Goal: Transaction & Acquisition: Purchase product/service

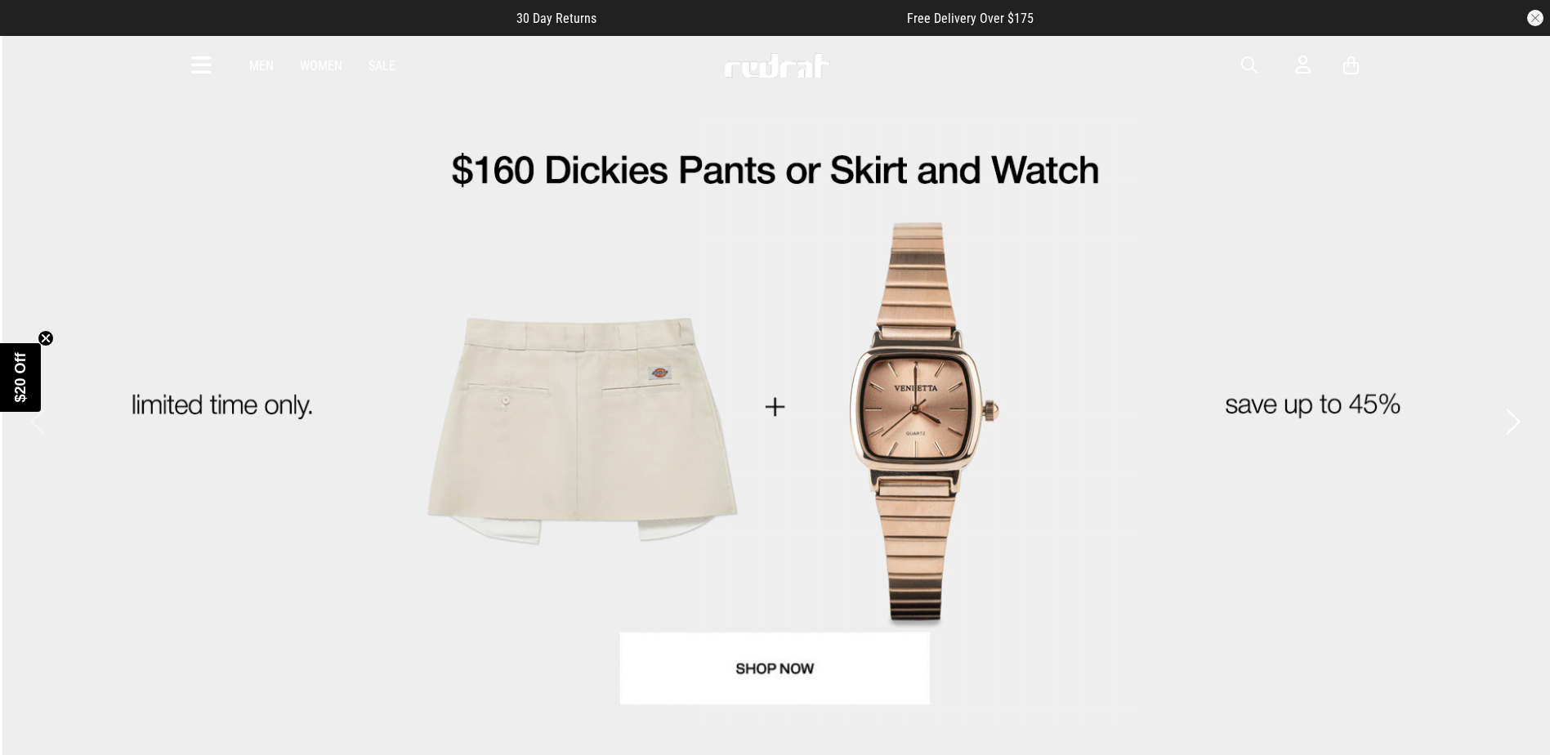
click at [195, 65] on icon at bounding box center [201, 65] width 20 height 27
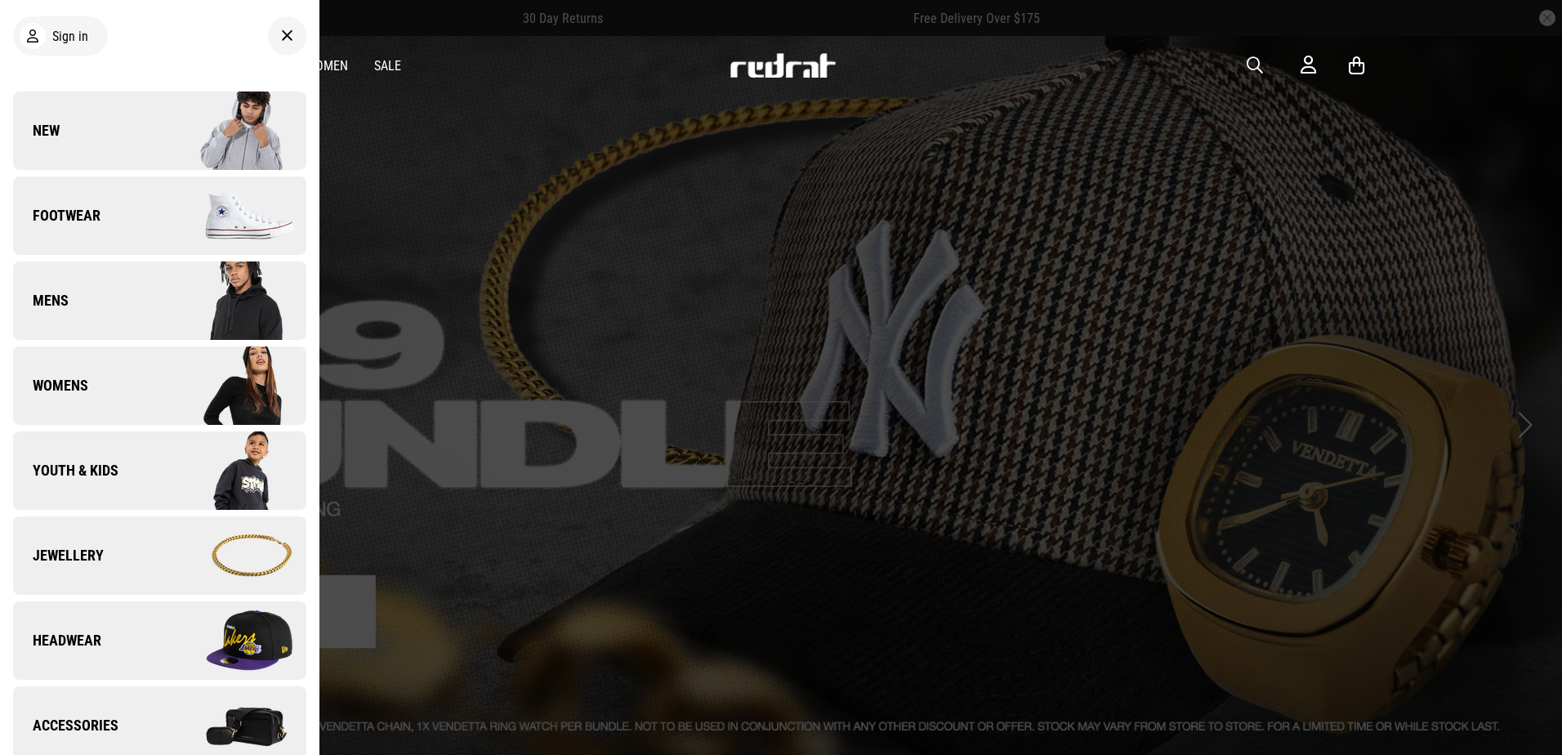
click at [192, 473] on img at bounding box center [232, 471] width 146 height 82
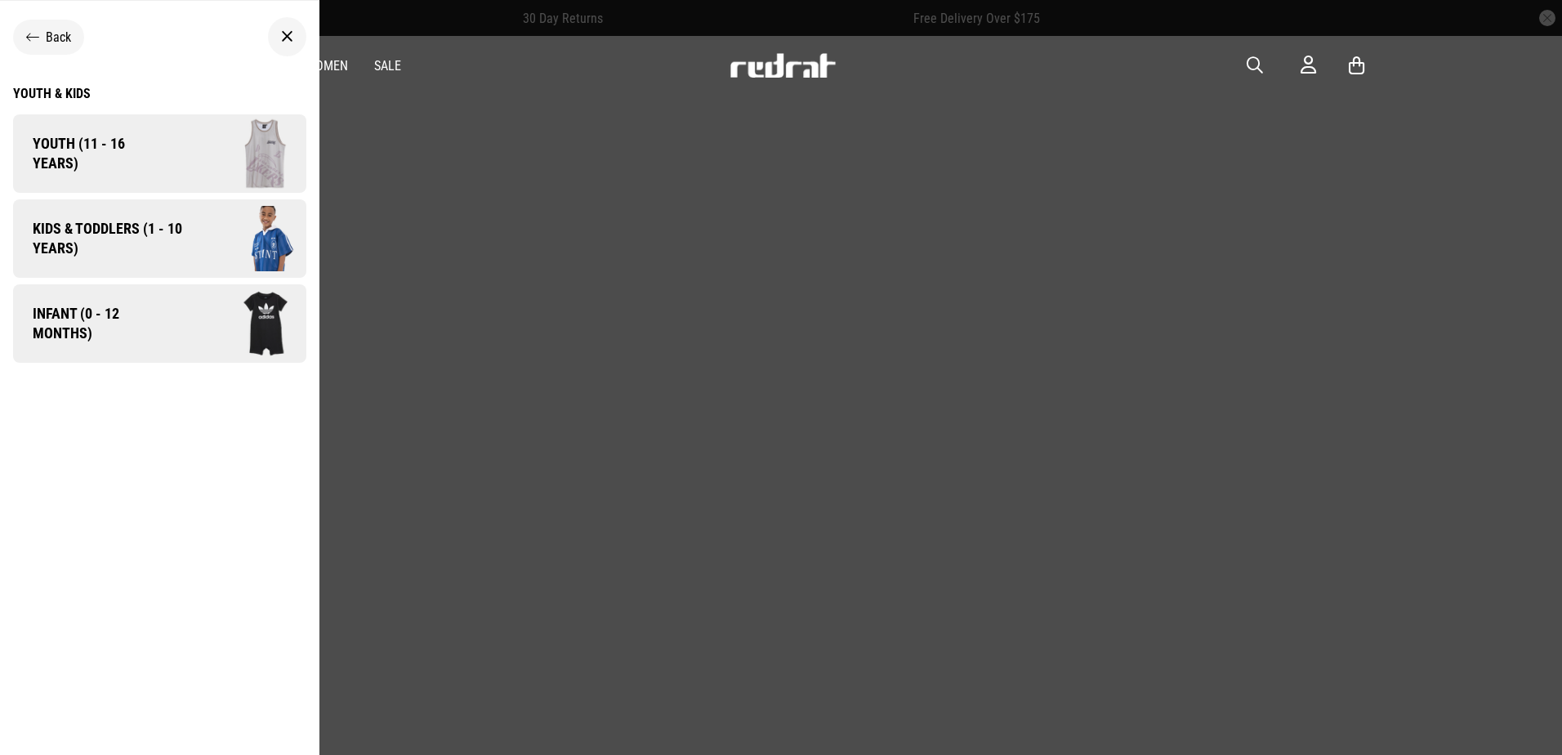
click at [197, 170] on img at bounding box center [237, 154] width 140 height 78
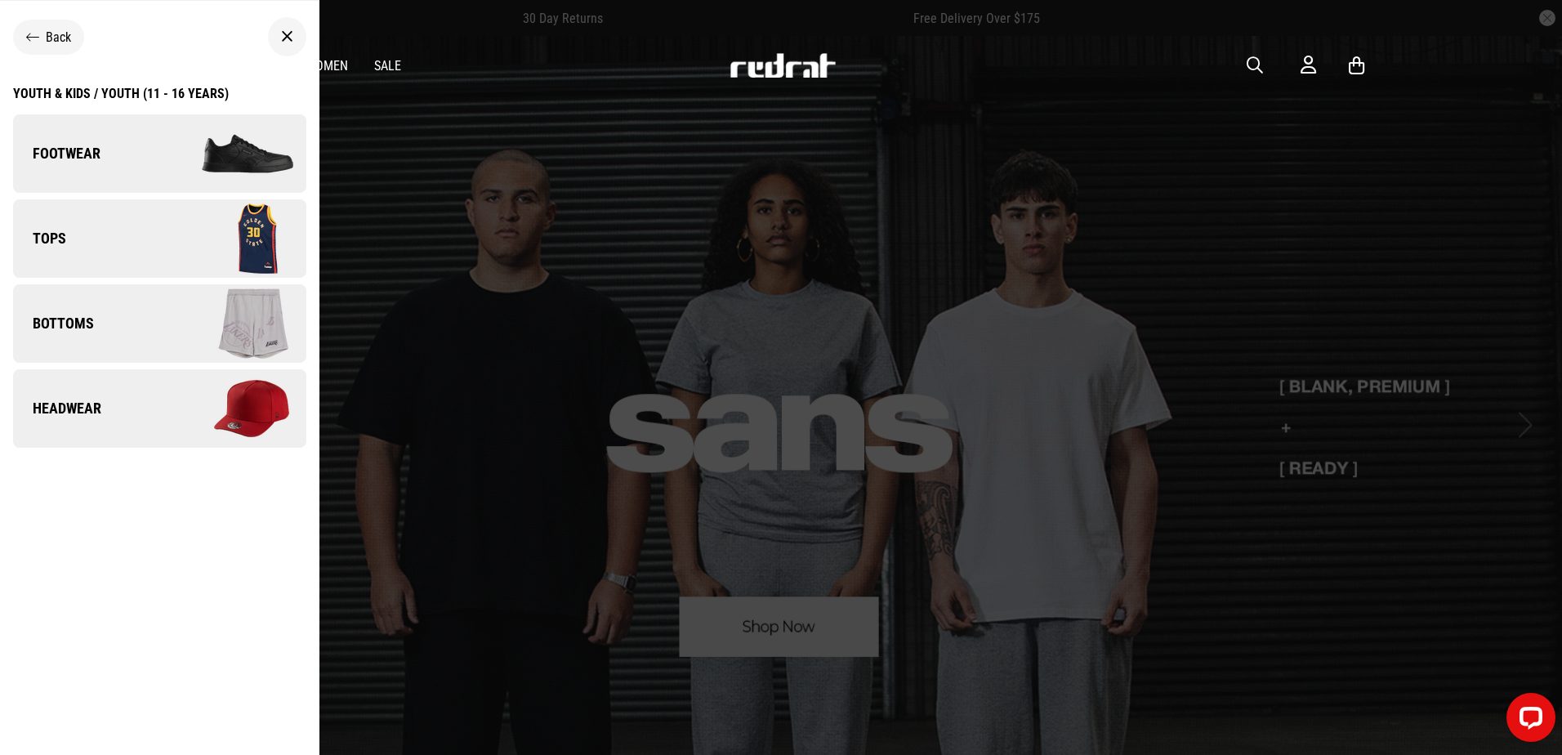
click at [194, 247] on img at bounding box center [232, 239] width 146 height 82
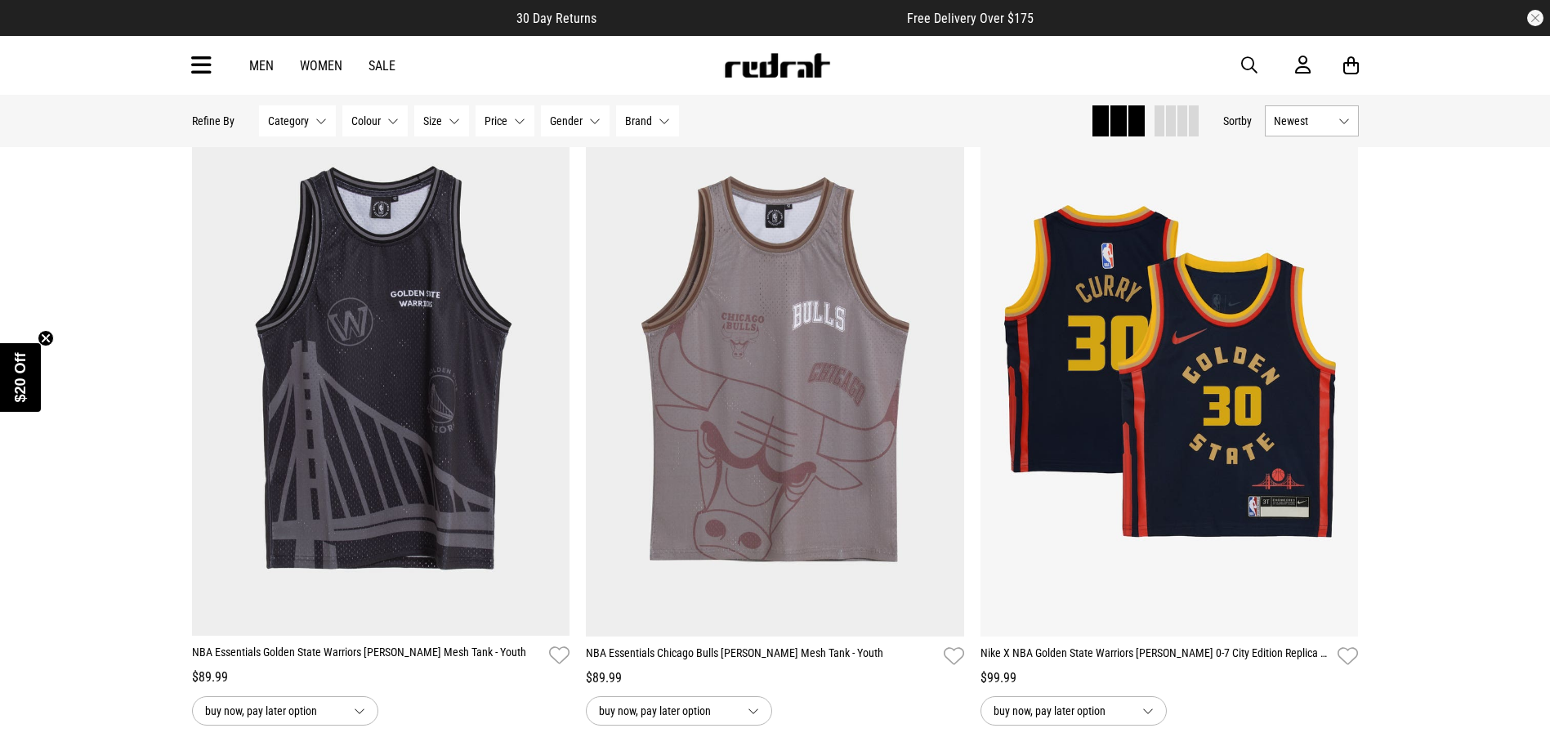
scroll to position [1470, 0]
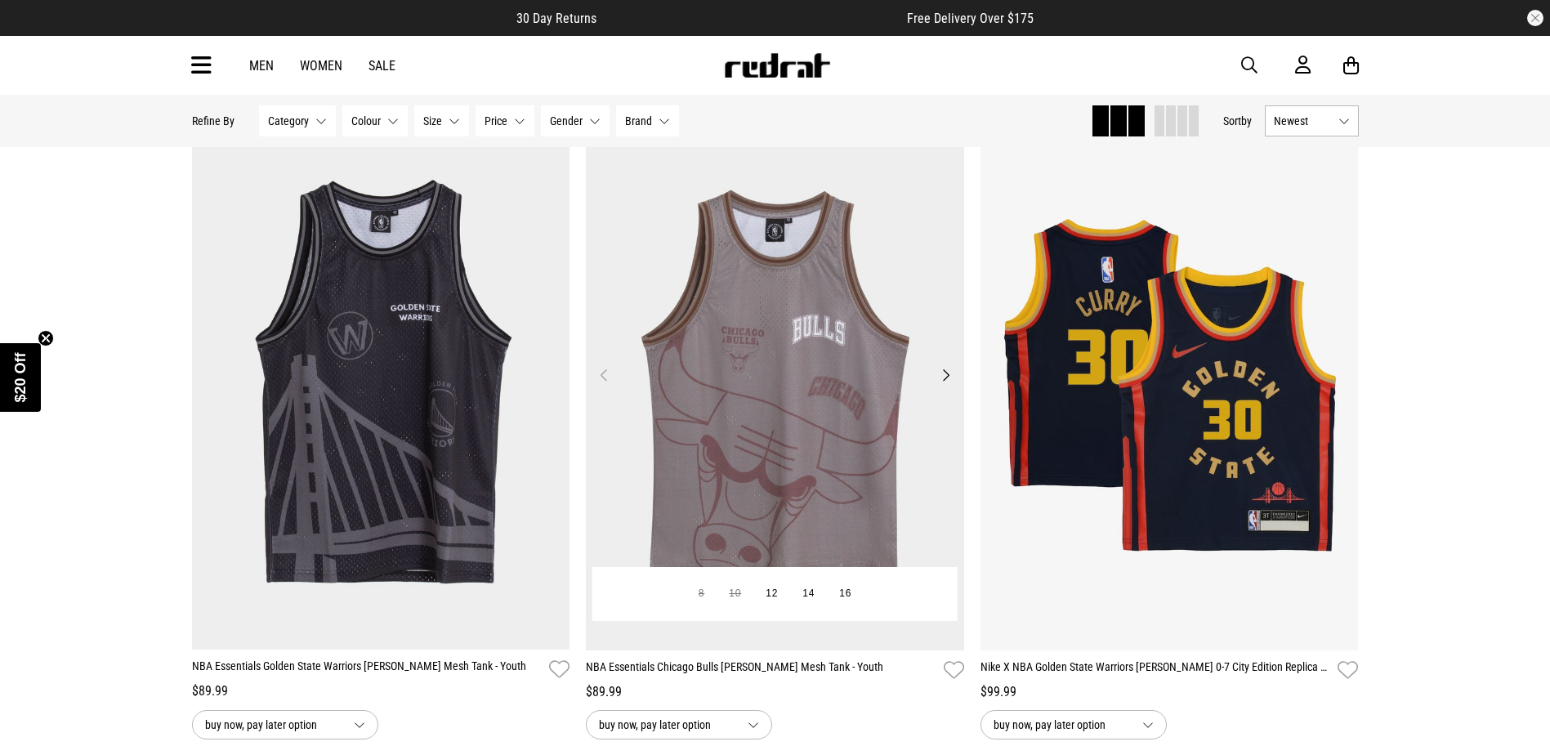
click at [952, 375] on button "Next" at bounding box center [945, 375] width 20 height 20
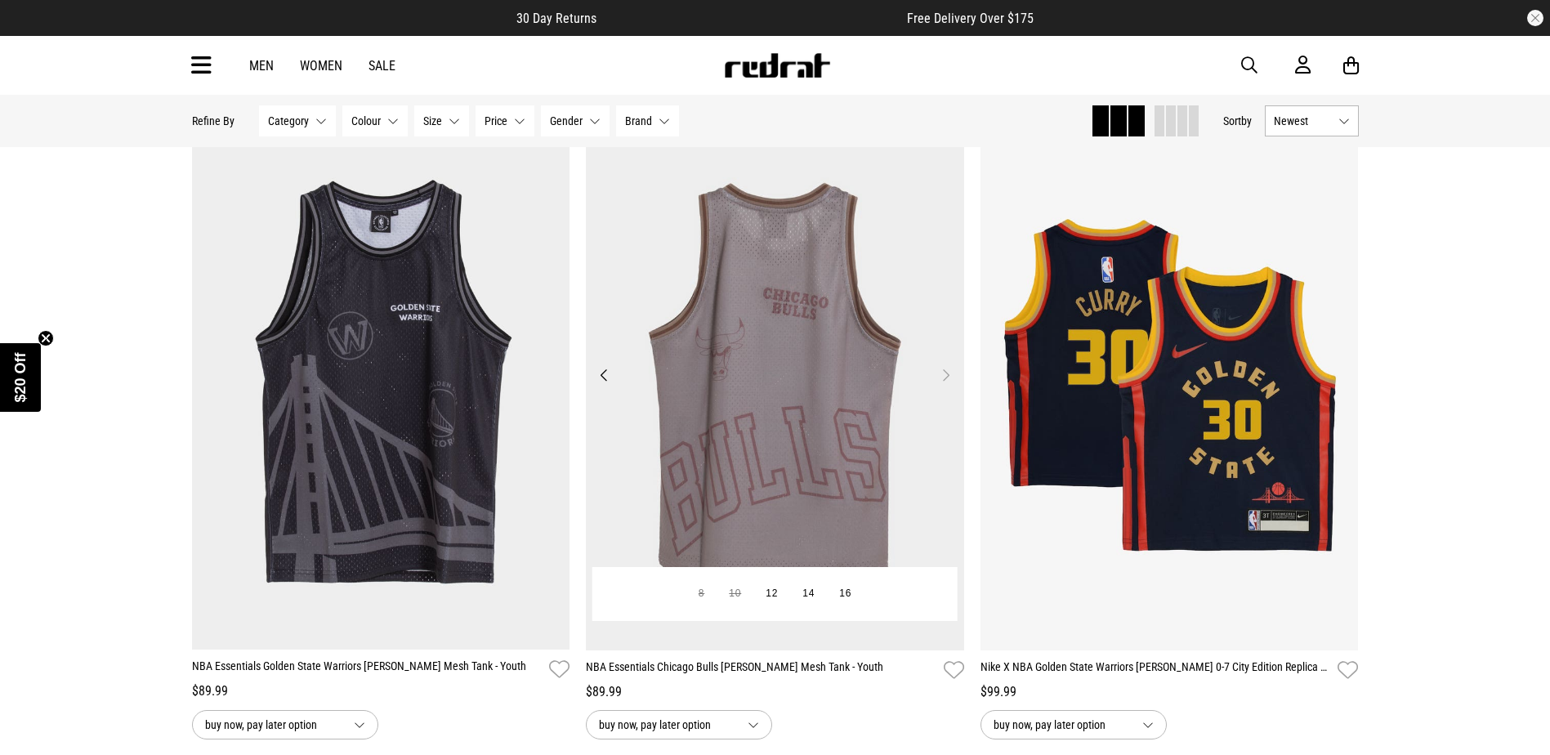
click at [945, 376] on button "Next" at bounding box center [945, 375] width 20 height 20
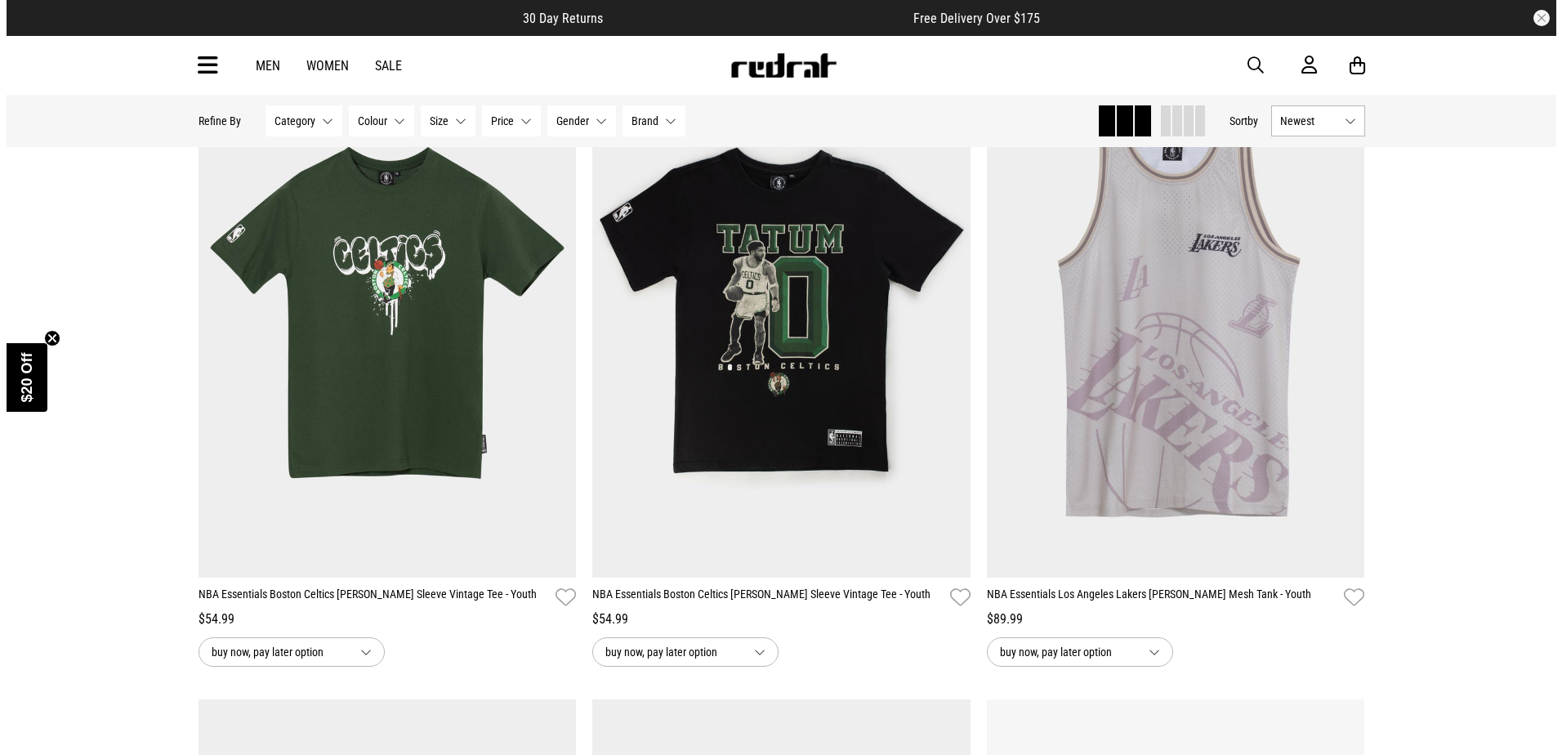
scroll to position [735, 0]
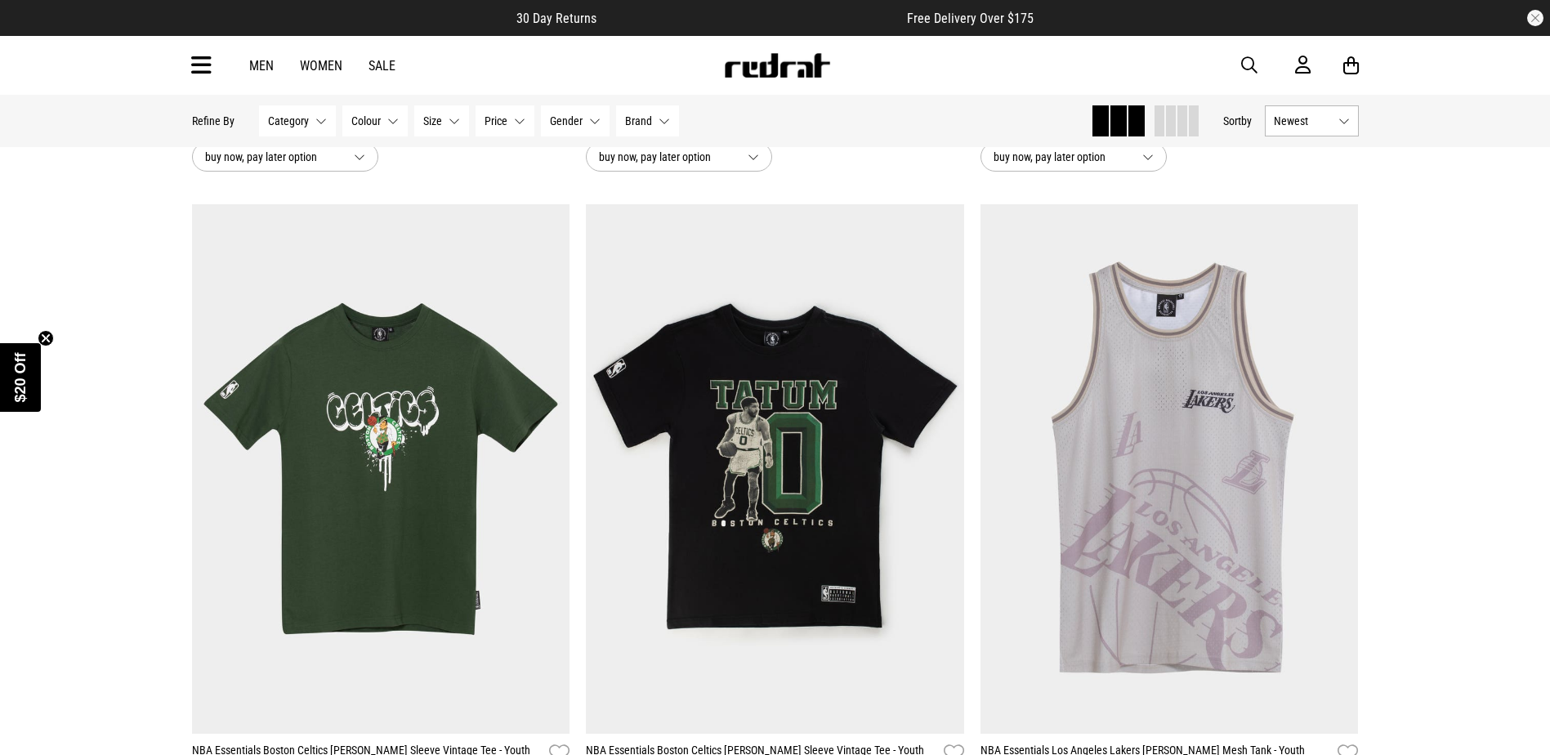
click at [206, 65] on icon at bounding box center [201, 65] width 20 height 27
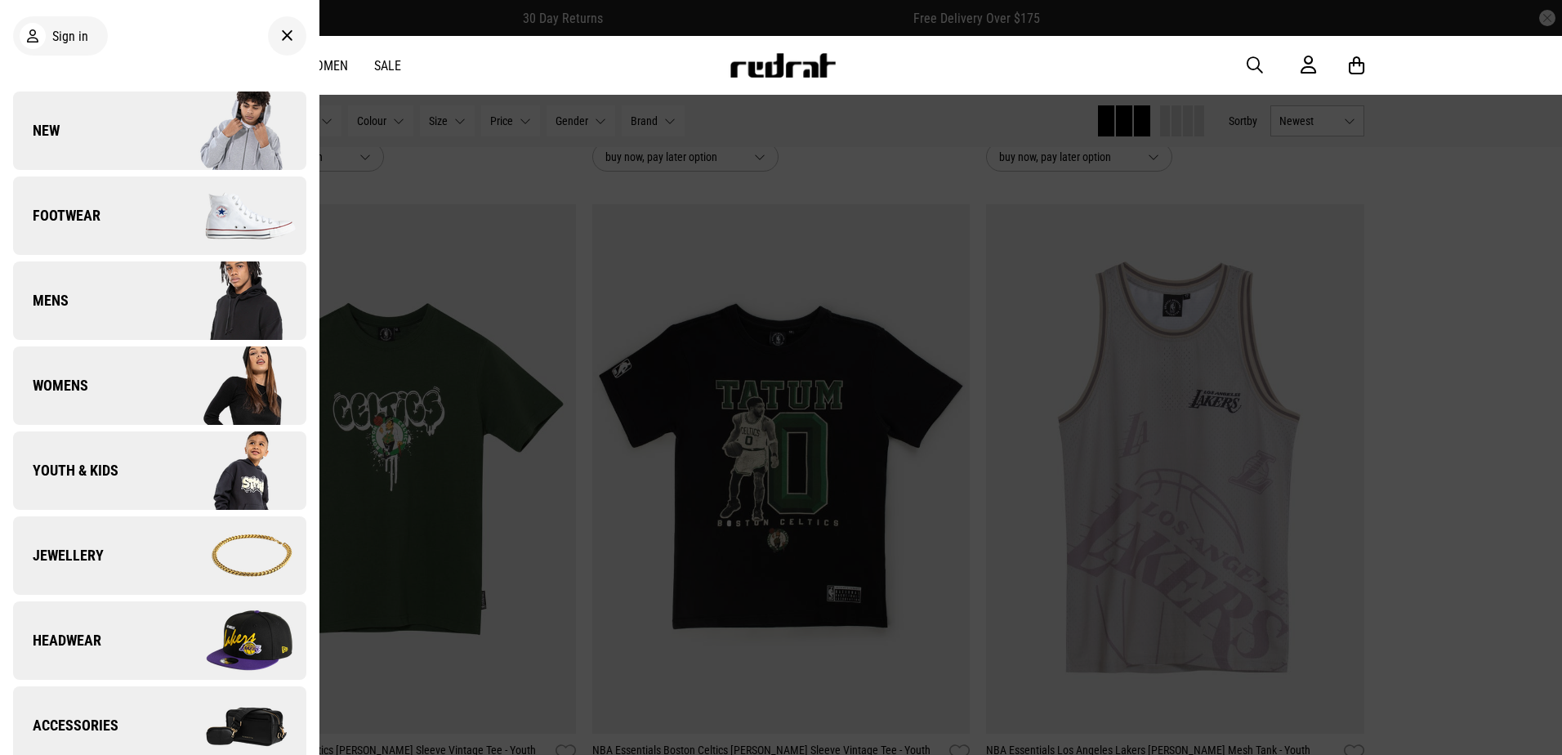
click at [176, 469] on img at bounding box center [232, 471] width 146 height 82
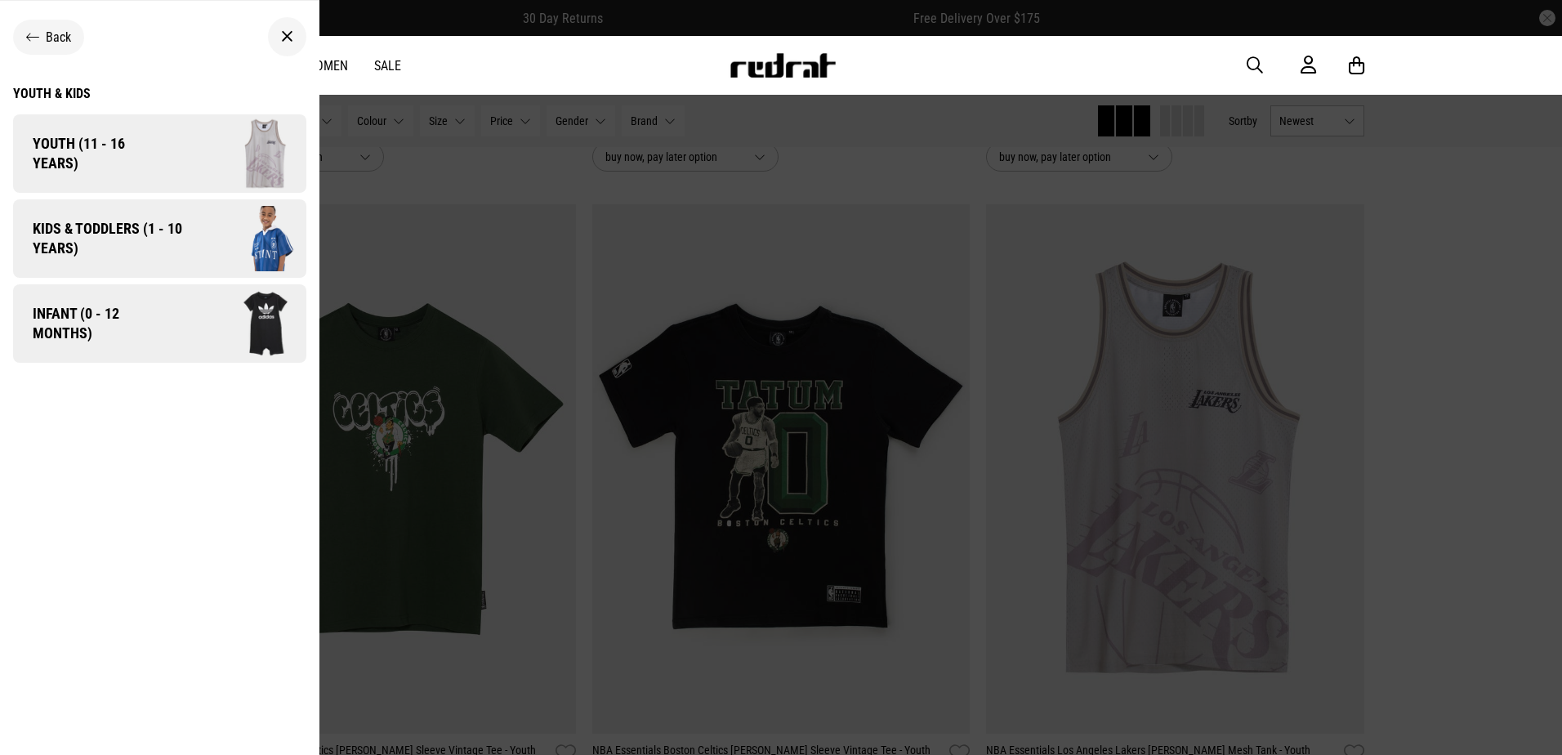
click at [182, 167] on img at bounding box center [237, 154] width 140 height 78
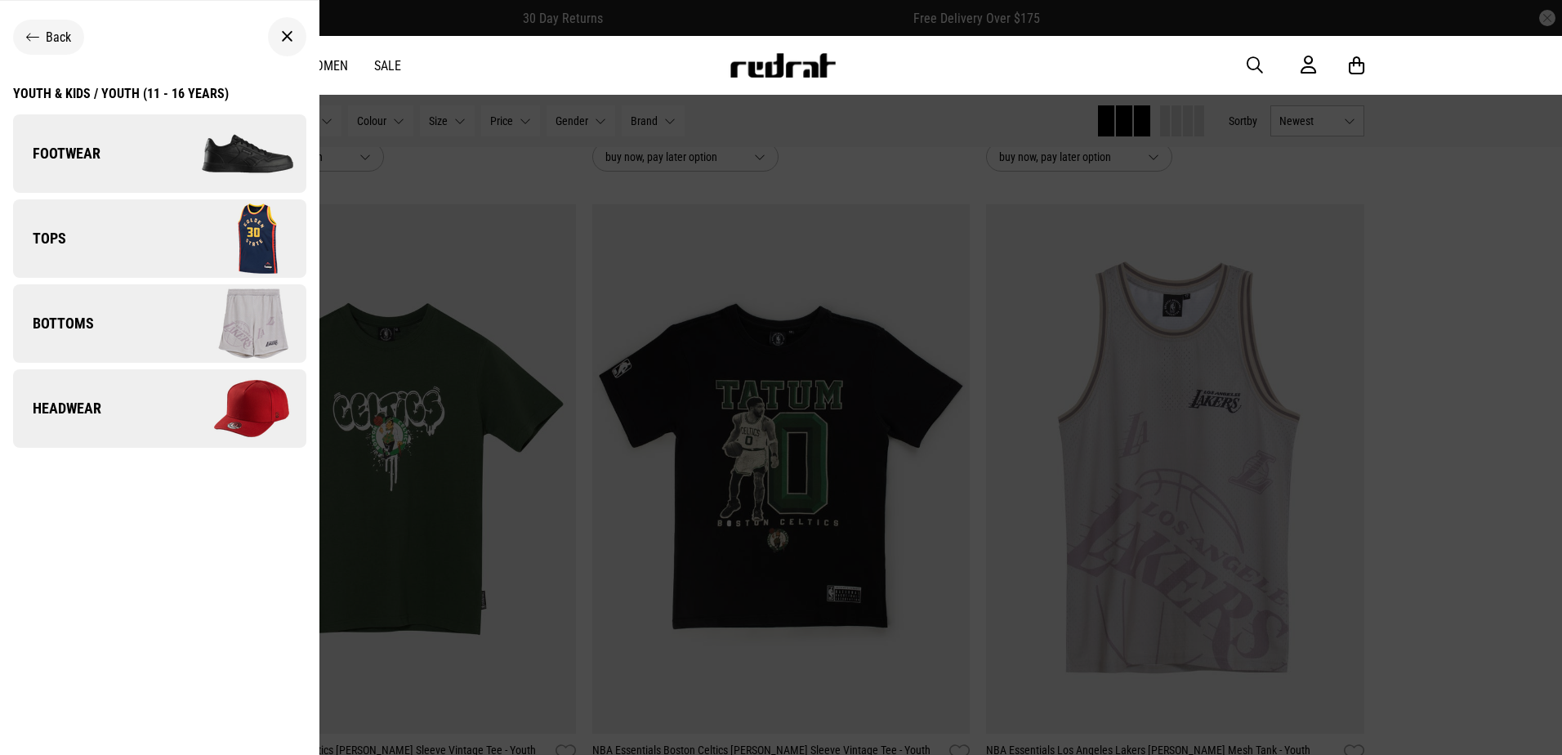
click at [208, 317] on img at bounding box center [232, 324] width 146 height 82
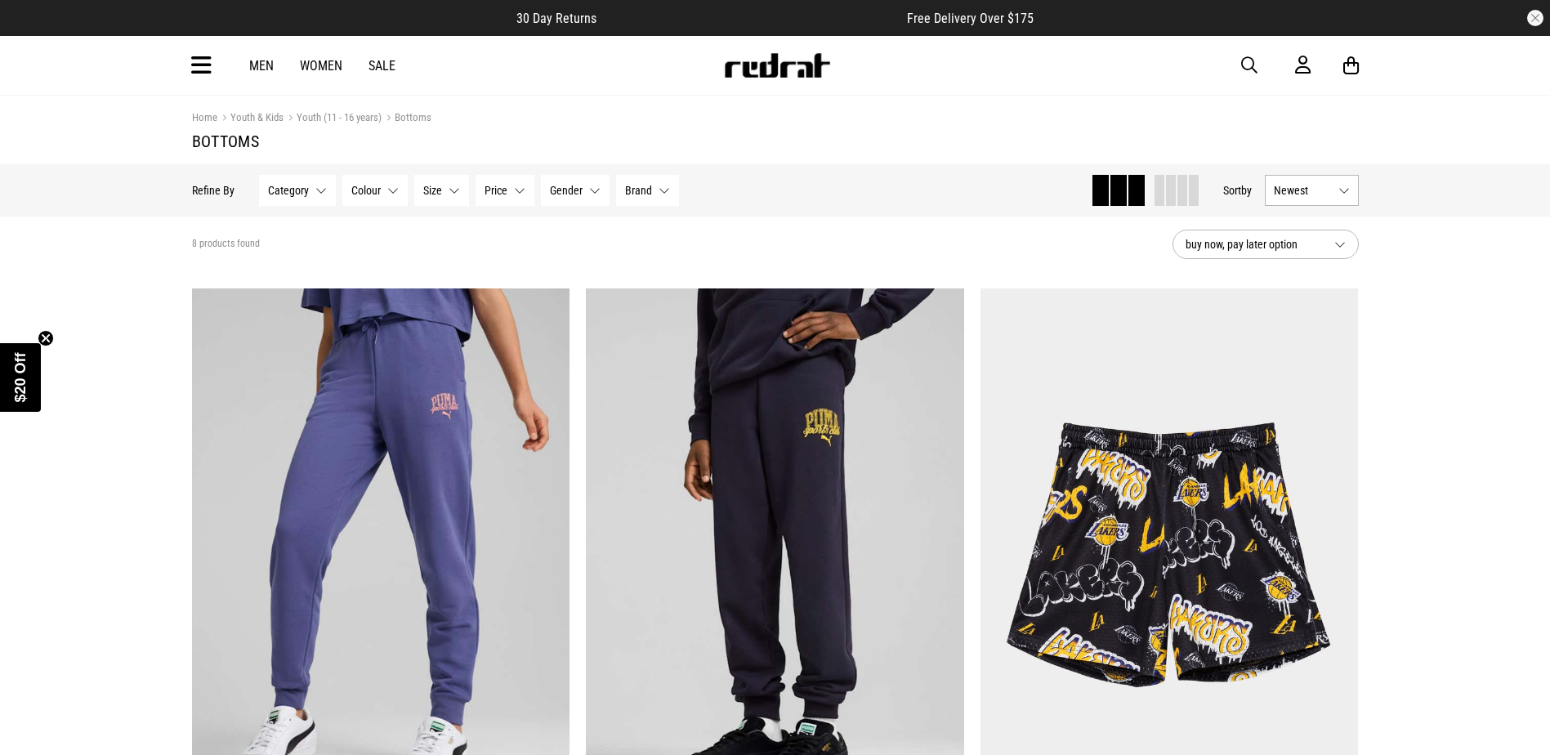
click at [1306, 199] on button "Newest" at bounding box center [1312, 190] width 94 height 31
click at [1323, 283] on li "Price (Lowest)" at bounding box center [1311, 280] width 92 height 30
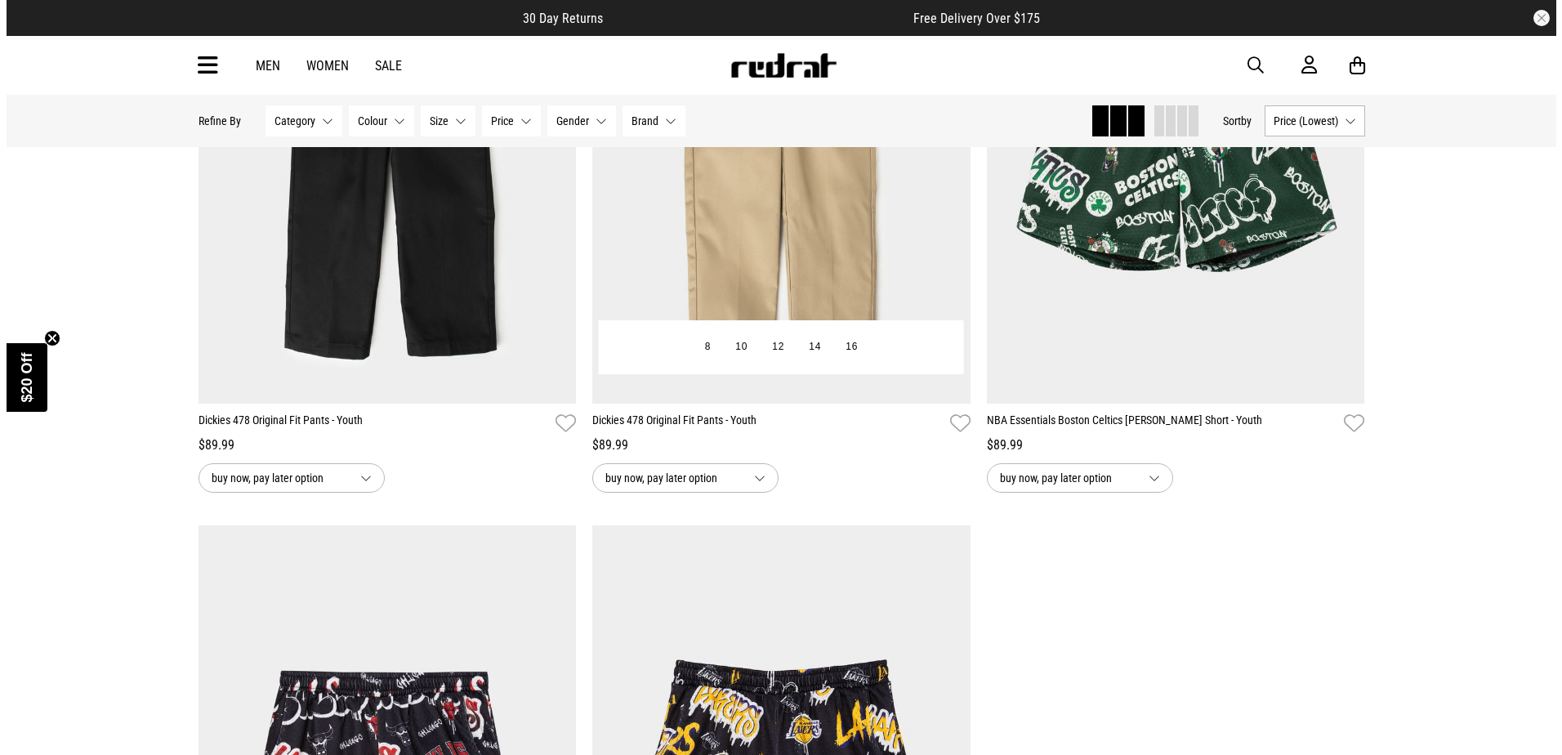
scroll to position [1062, 0]
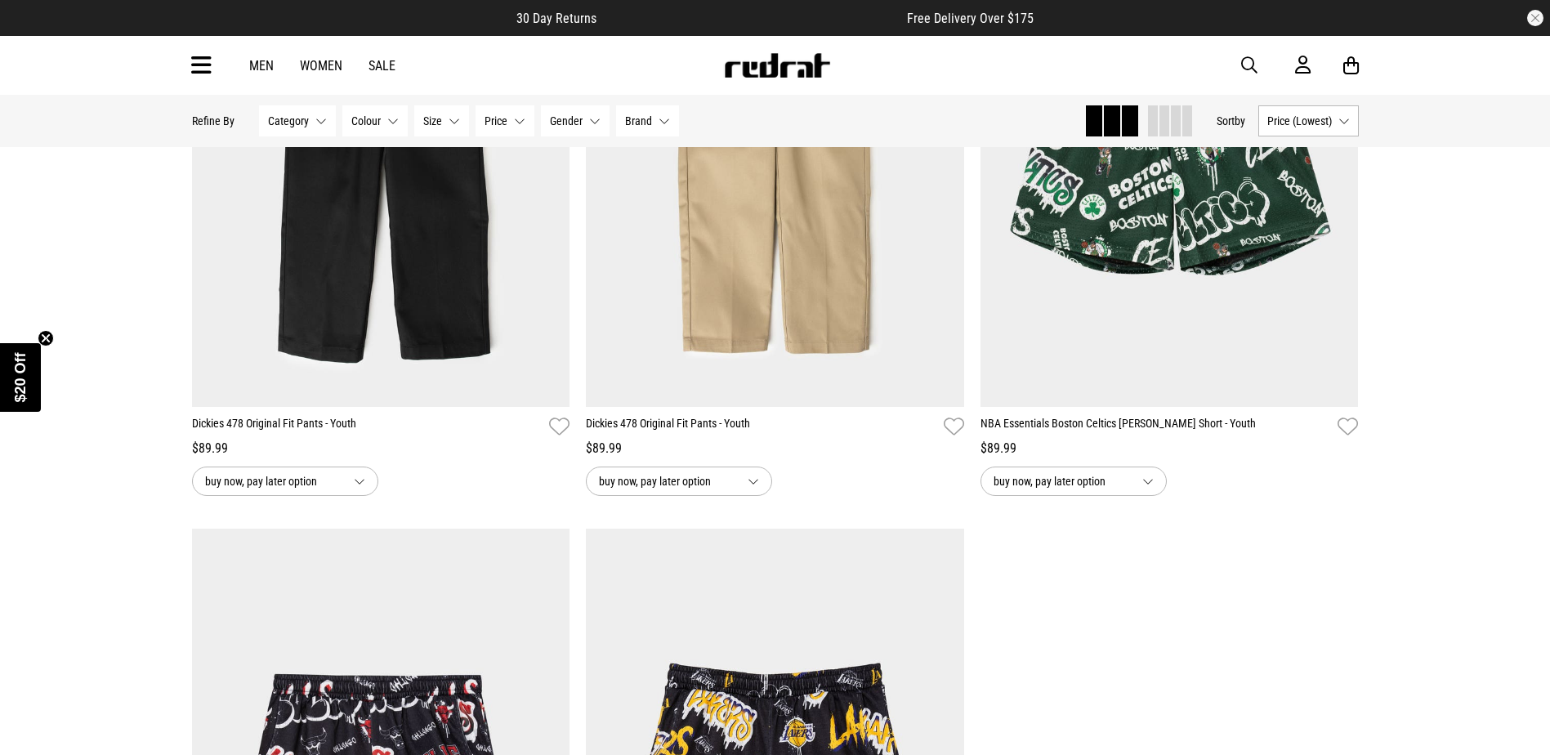
click at [205, 65] on icon at bounding box center [201, 65] width 20 height 27
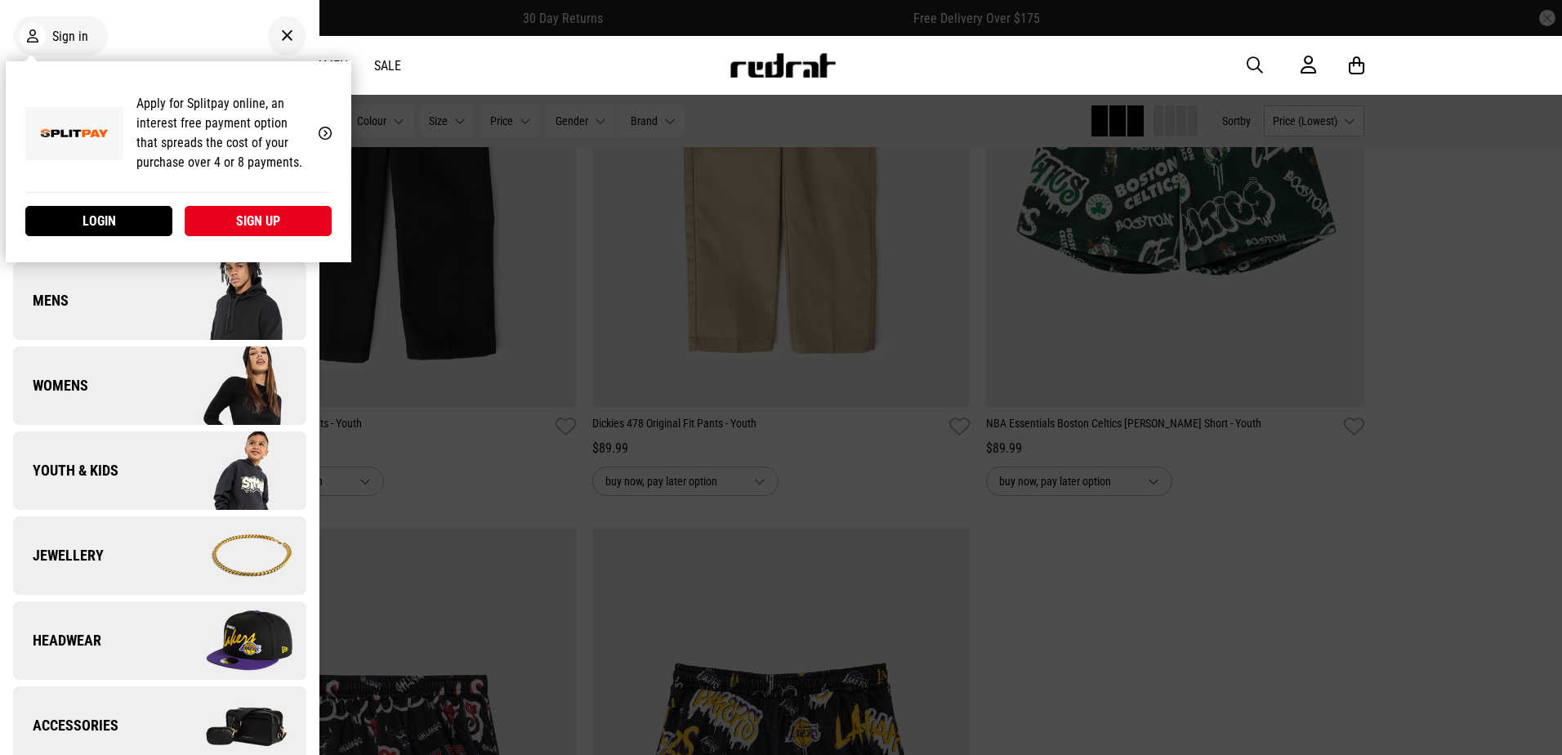
click at [217, 39] on div "Sign in" at bounding box center [159, 36] width 293 height 46
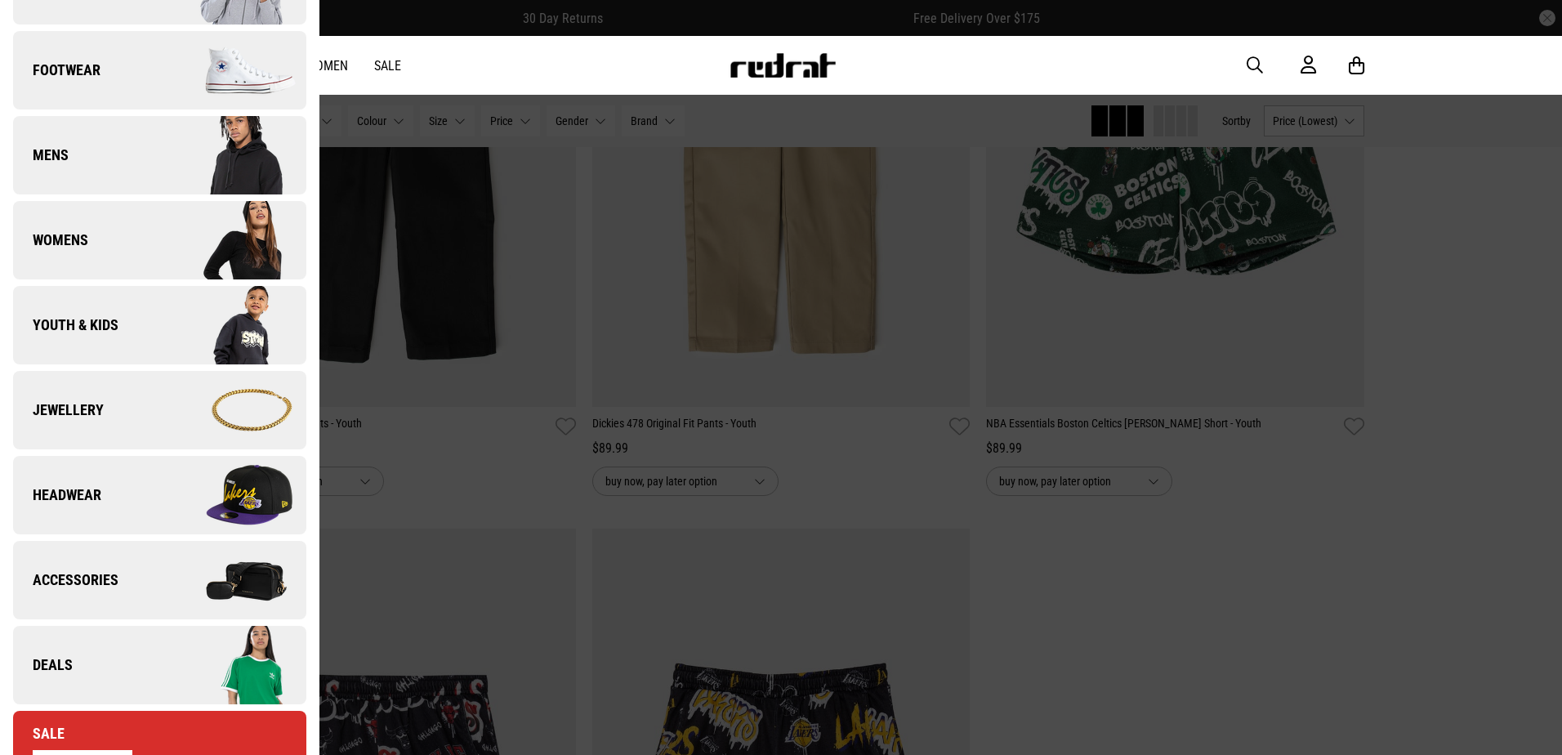
scroll to position [163, 0]
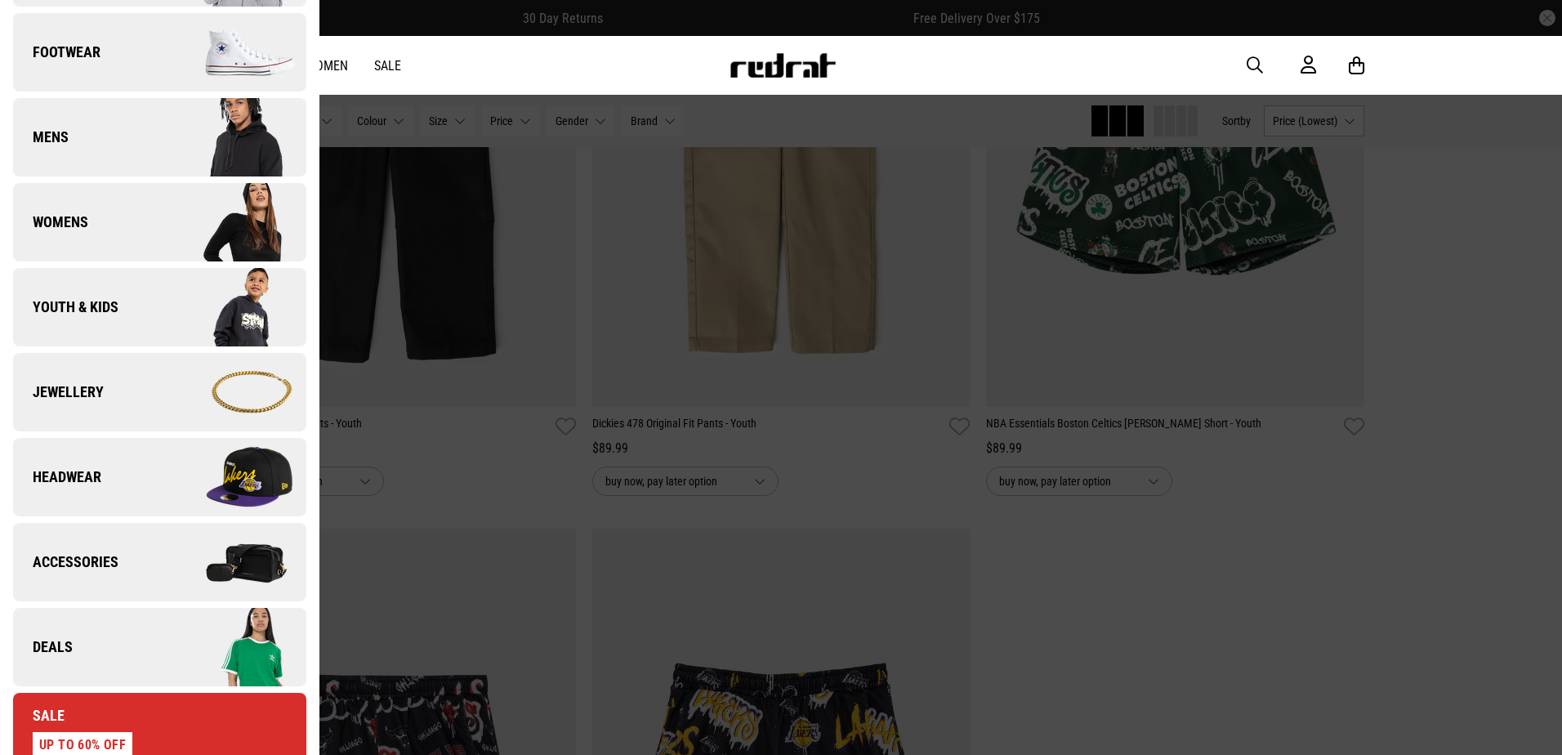
click at [196, 294] on img at bounding box center [232, 307] width 146 height 82
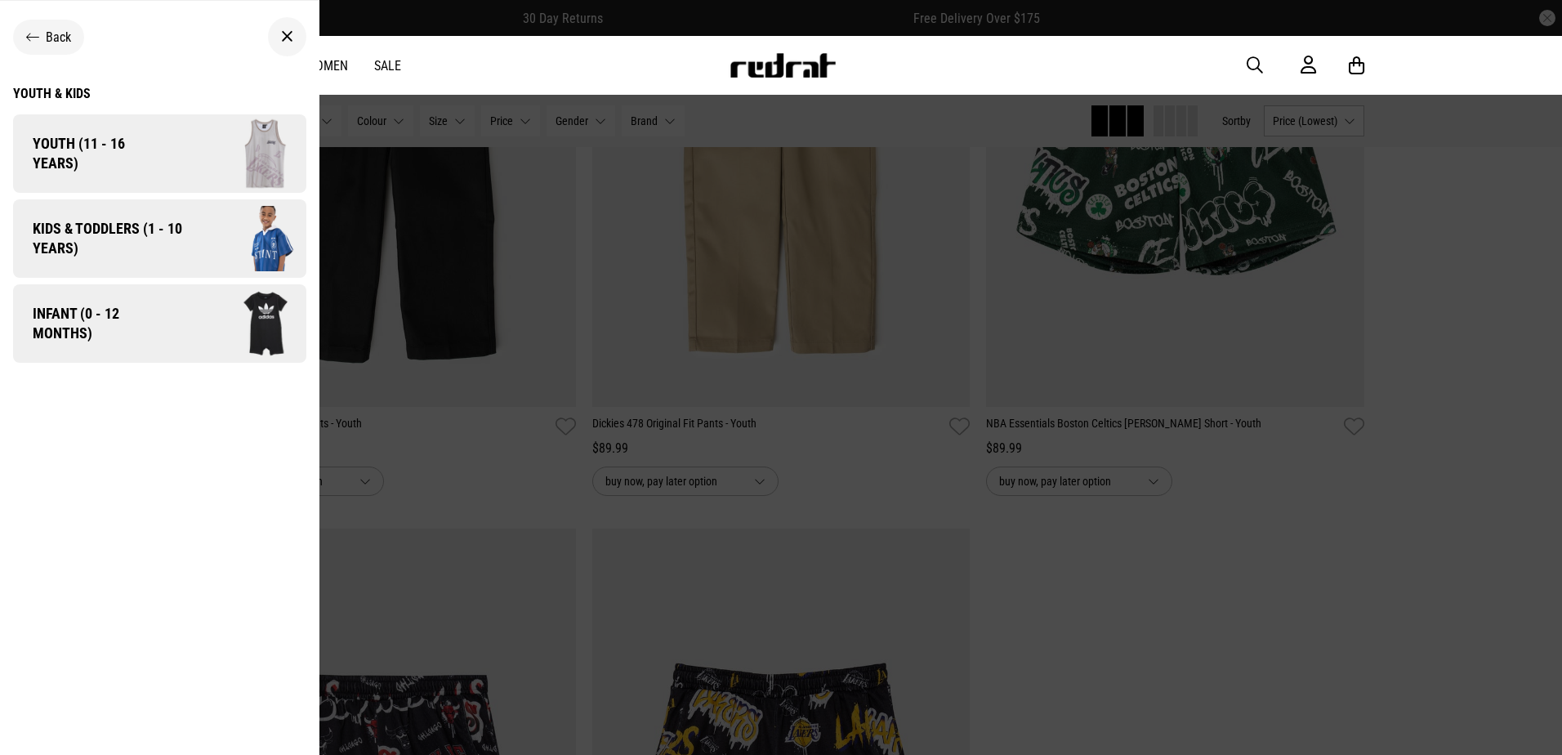
click at [171, 236] on span "Kids & Toddlers (1 - 10 years)" at bounding box center [101, 238] width 177 height 39
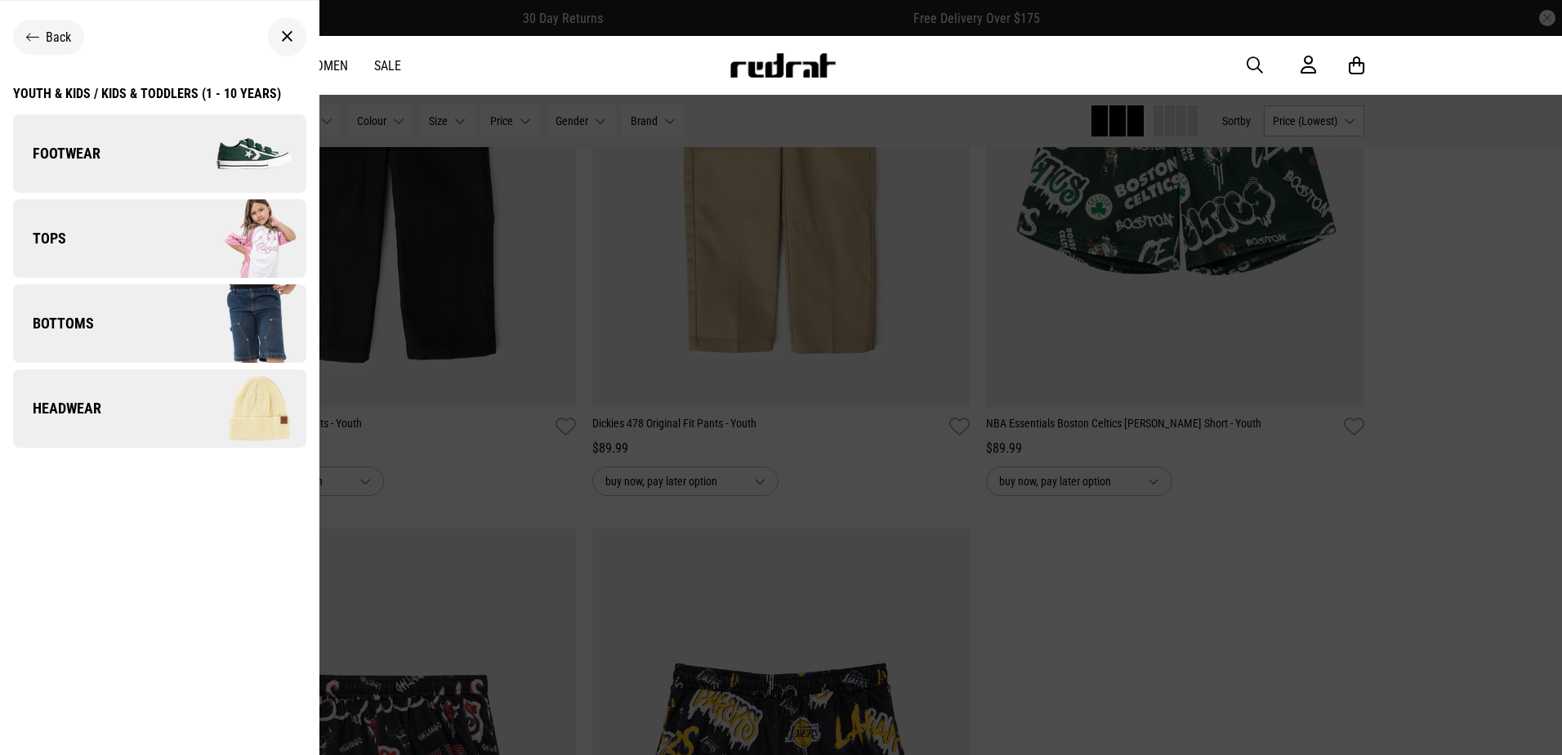
click at [179, 239] on img at bounding box center [232, 239] width 146 height 82
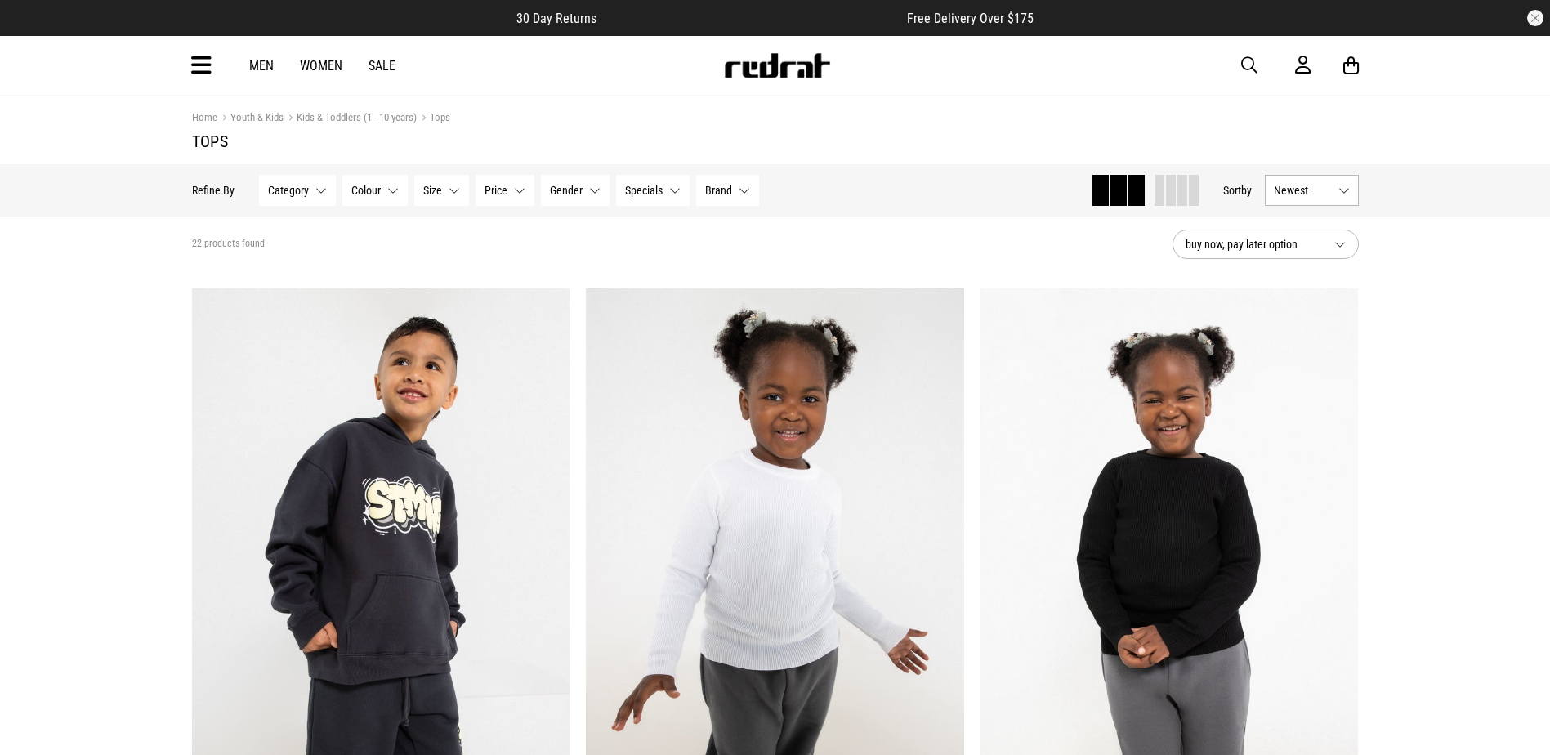
click at [562, 195] on span "Gender" at bounding box center [566, 190] width 33 height 13
click at [418, 195] on button "Size None selected" at bounding box center [441, 190] width 55 height 31
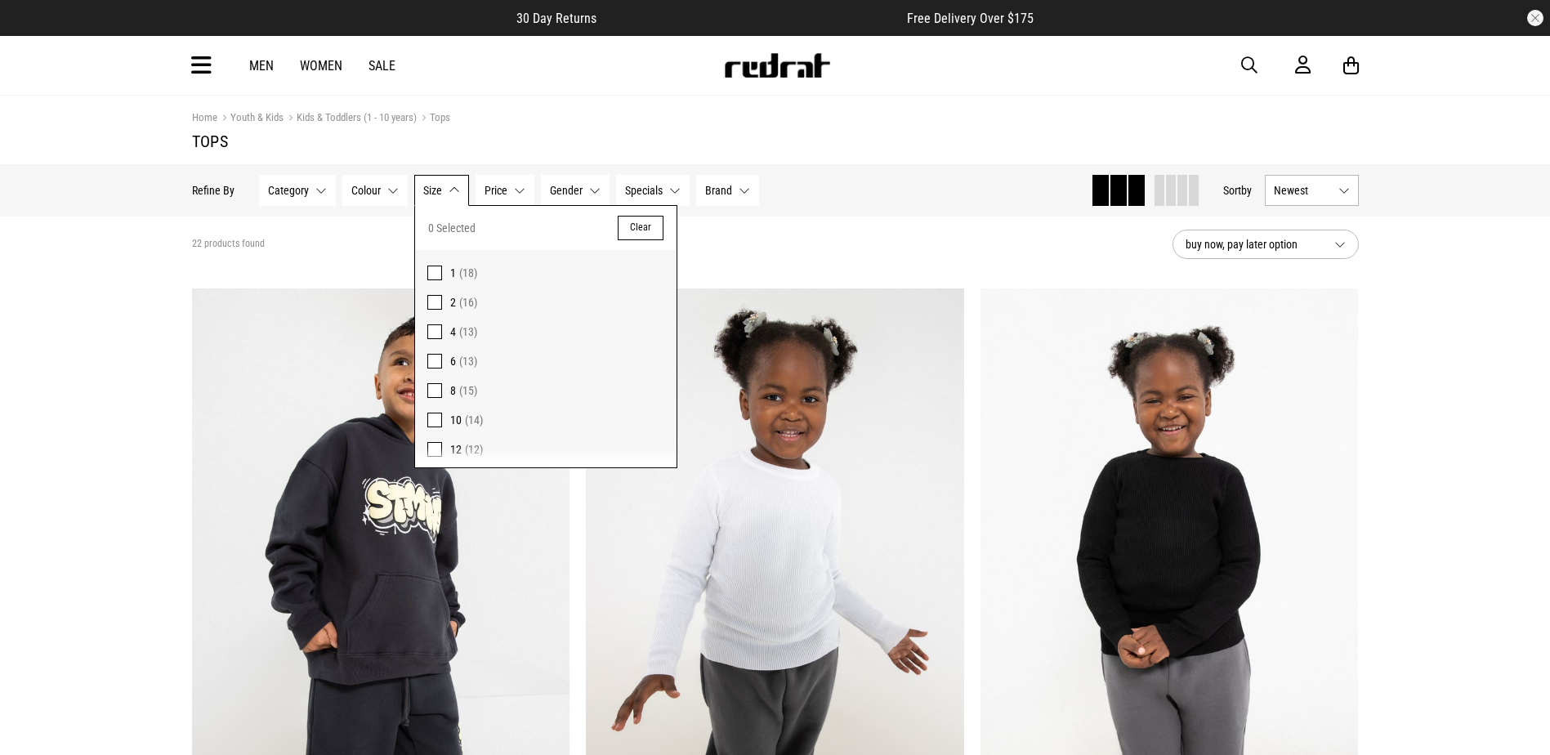
click at [429, 360] on span at bounding box center [434, 361] width 15 height 15
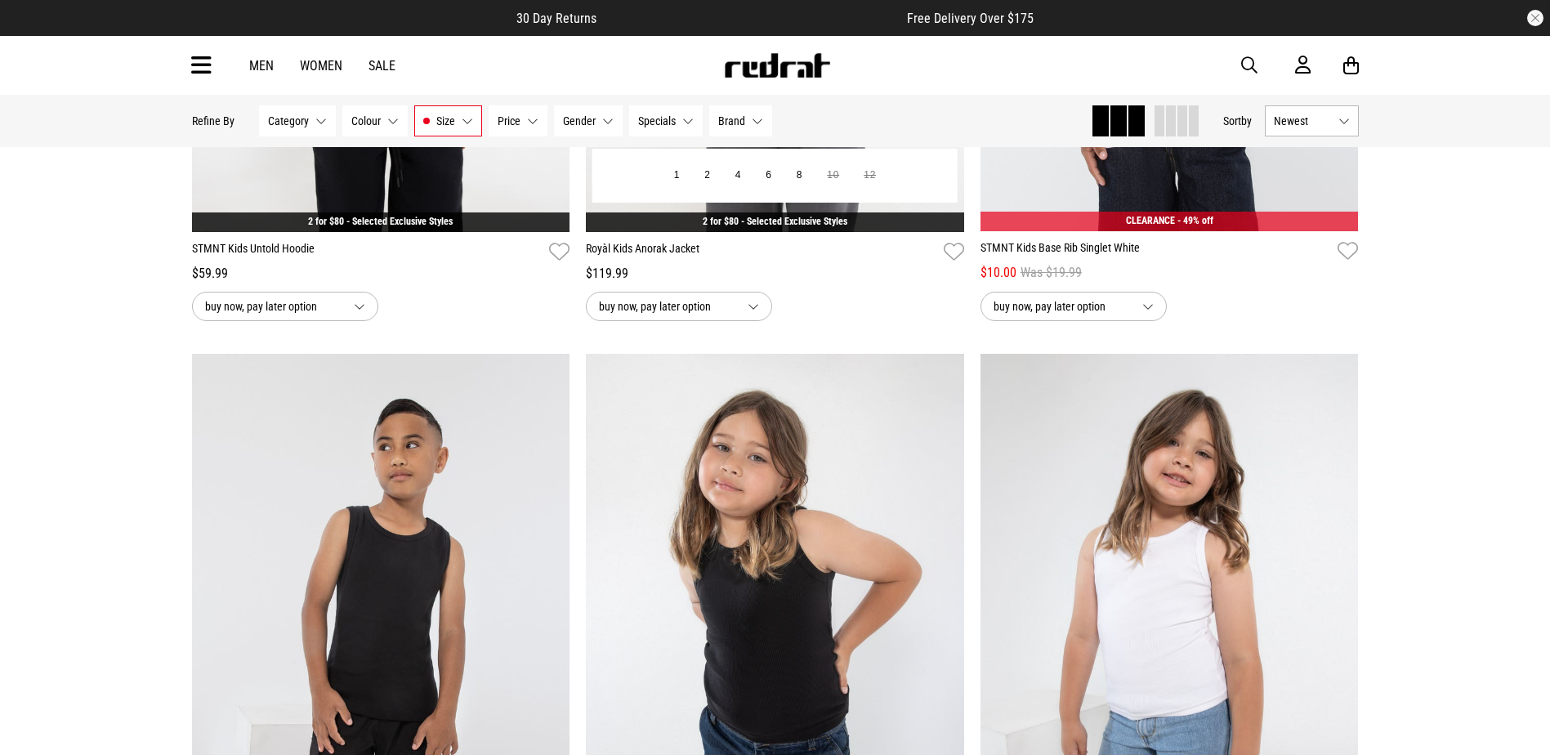
scroll to position [1879, 0]
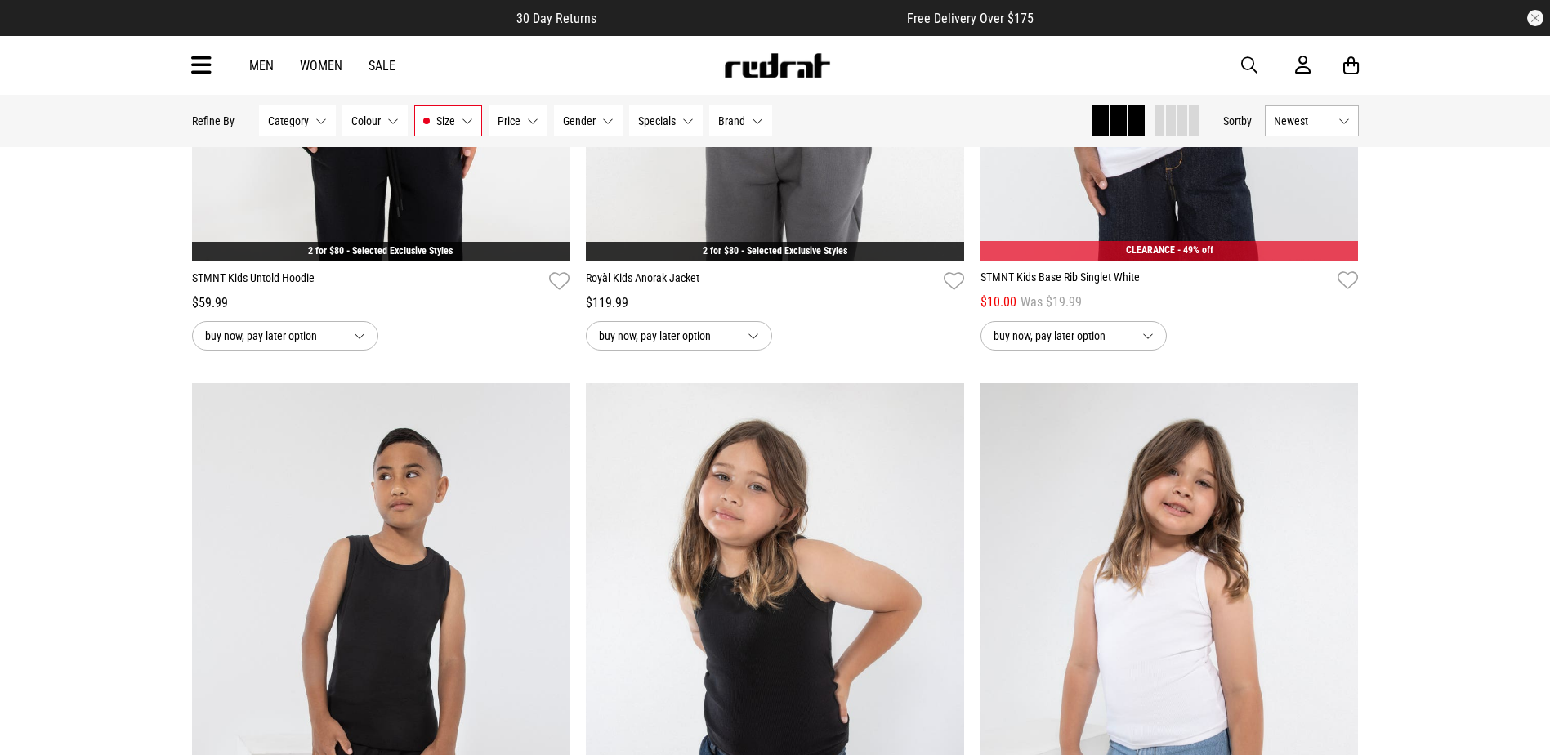
click at [374, 64] on link "Sale" at bounding box center [381, 66] width 27 height 16
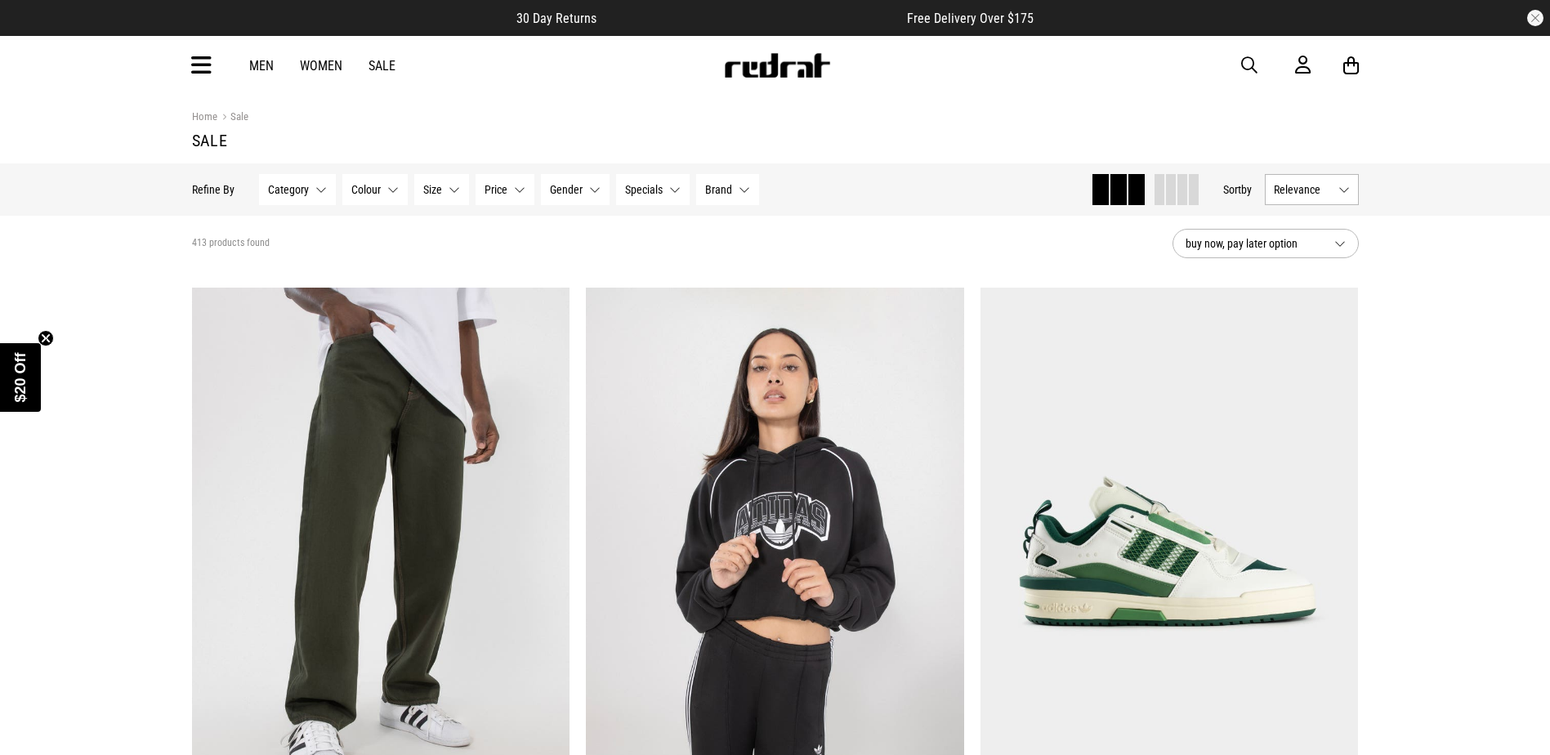
click at [1326, 188] on span "Relevance" at bounding box center [1303, 189] width 58 height 13
click at [1308, 288] on li "Price (Lowest)" at bounding box center [1311, 280] width 92 height 30
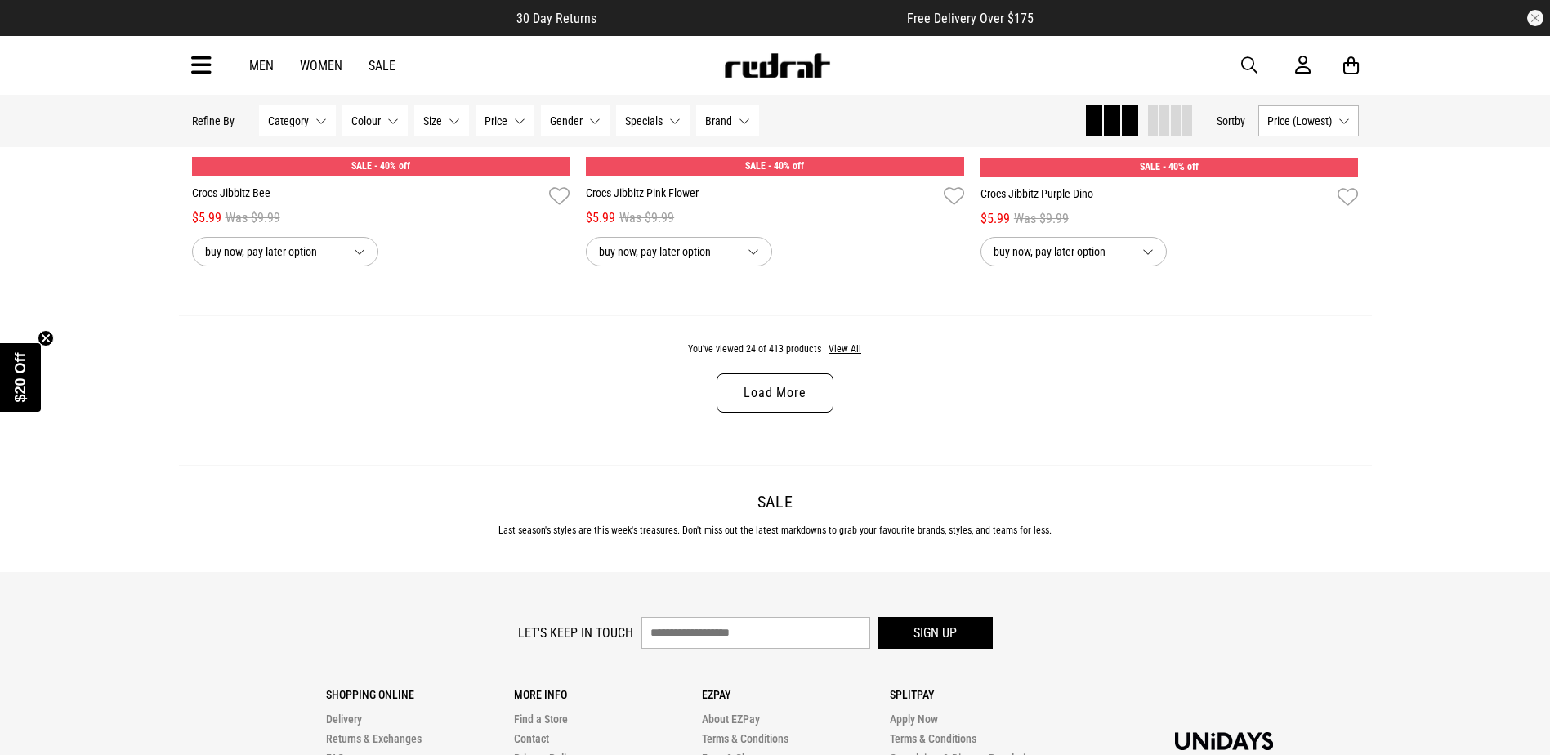
scroll to position [5228, 0]
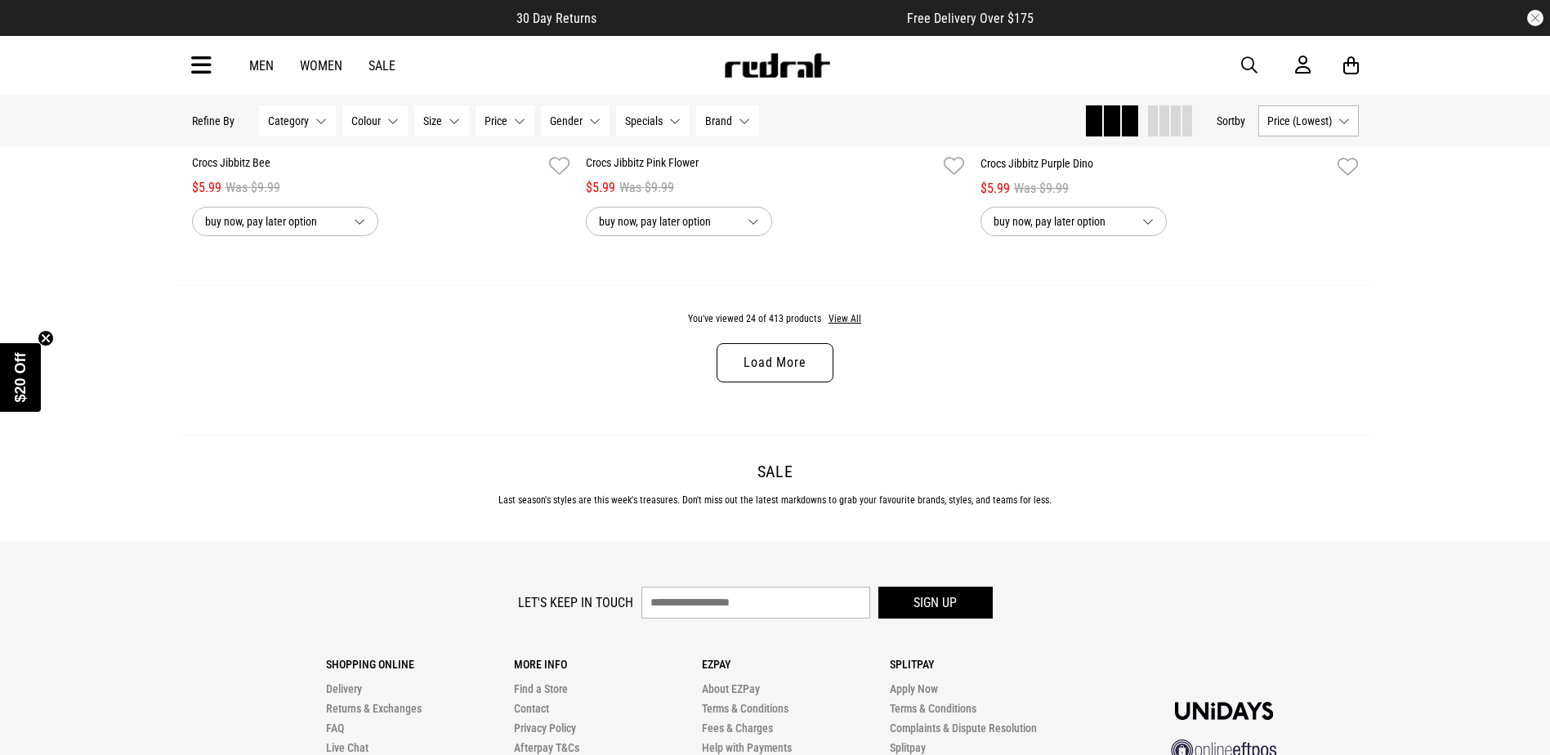
click at [807, 370] on link "Load More" at bounding box center [774, 362] width 116 height 39
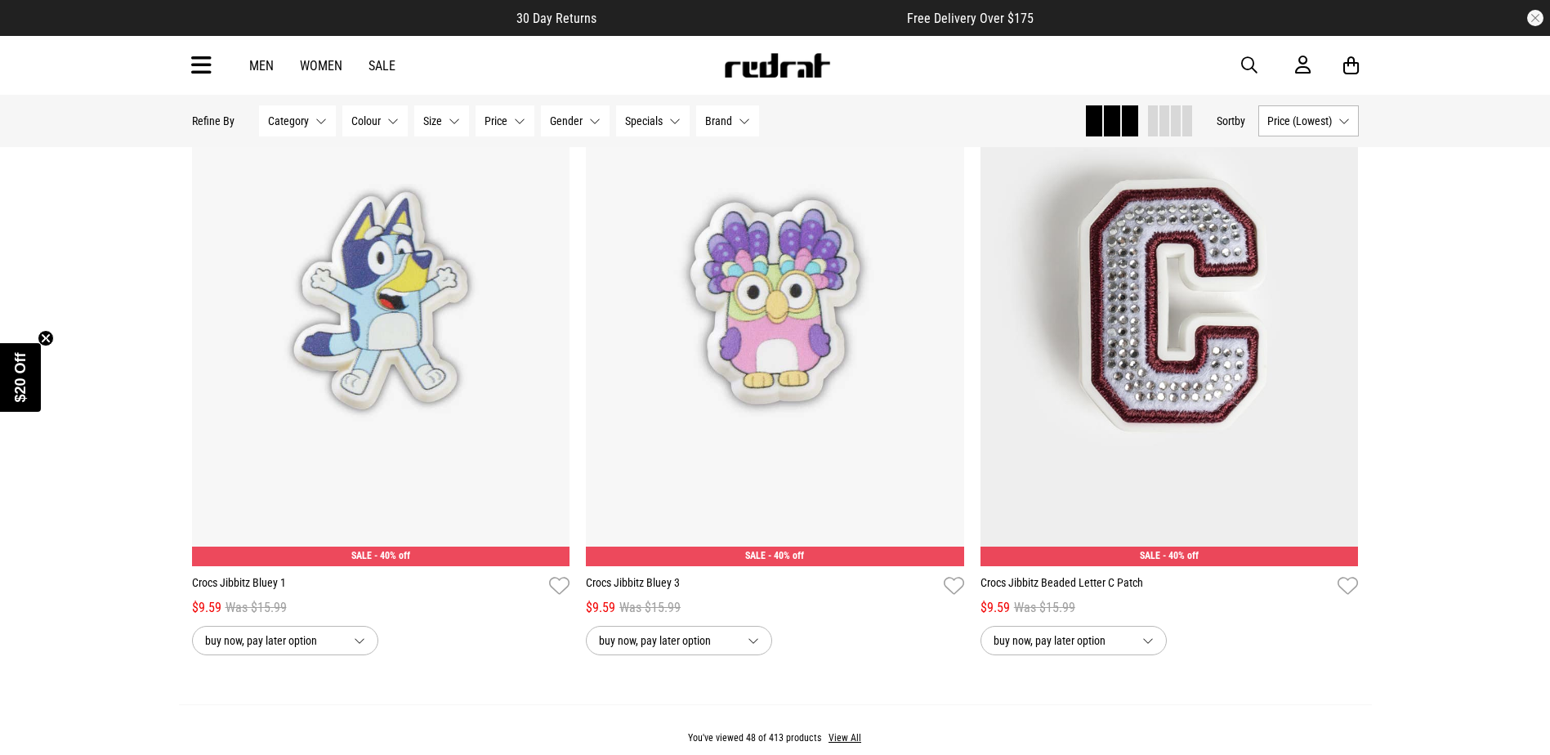
scroll to position [10155, 0]
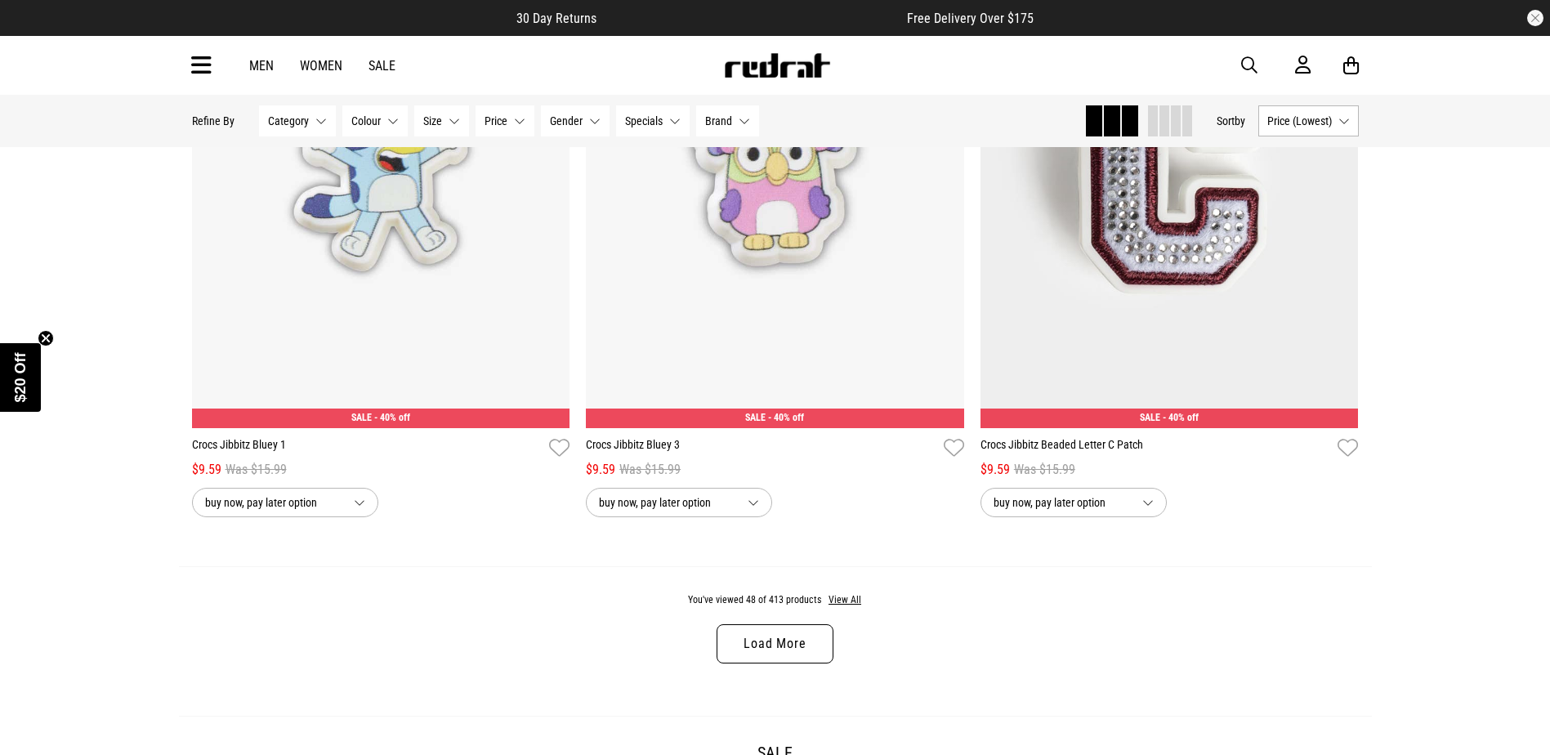
click at [799, 655] on link "Load More" at bounding box center [774, 643] width 116 height 39
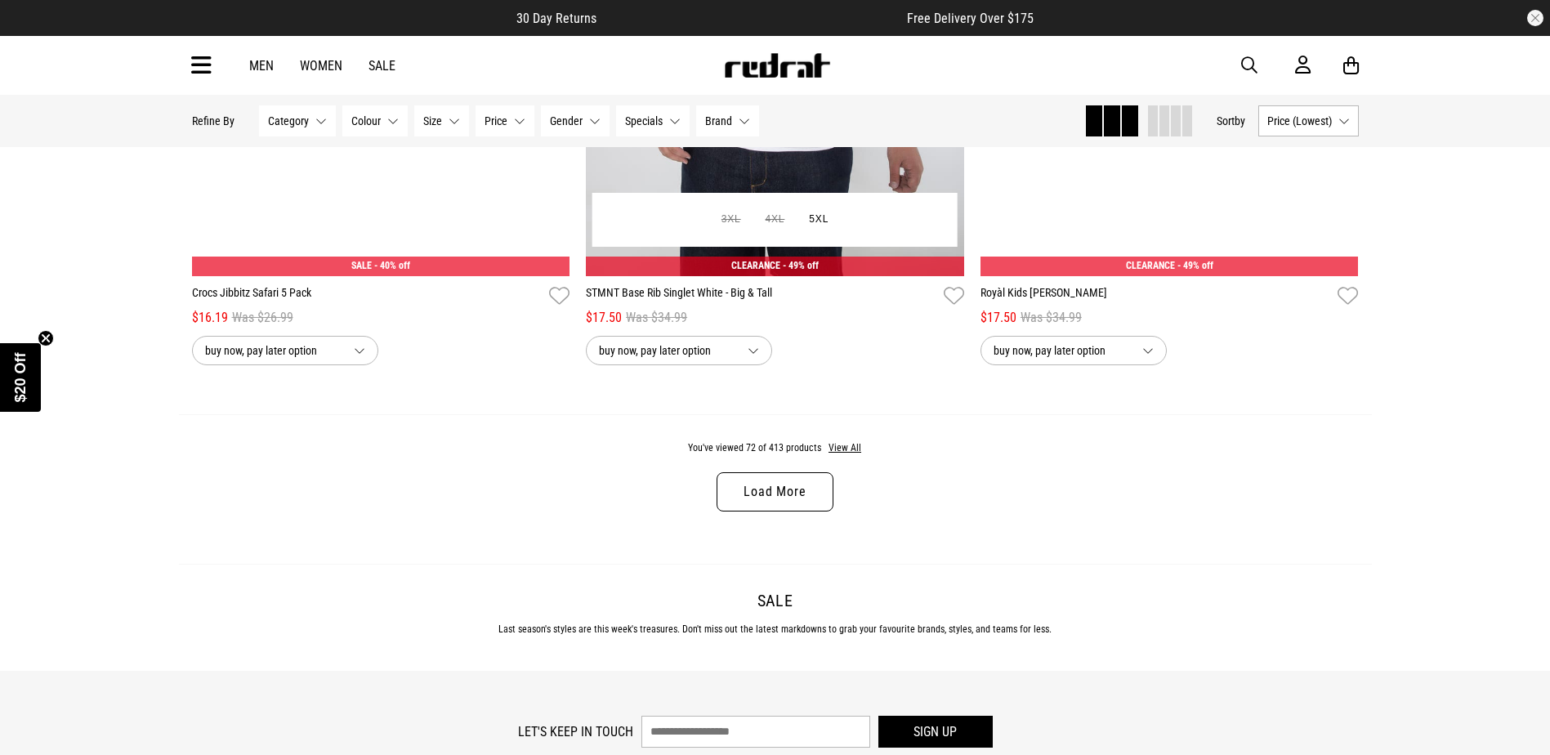
scroll to position [15547, 0]
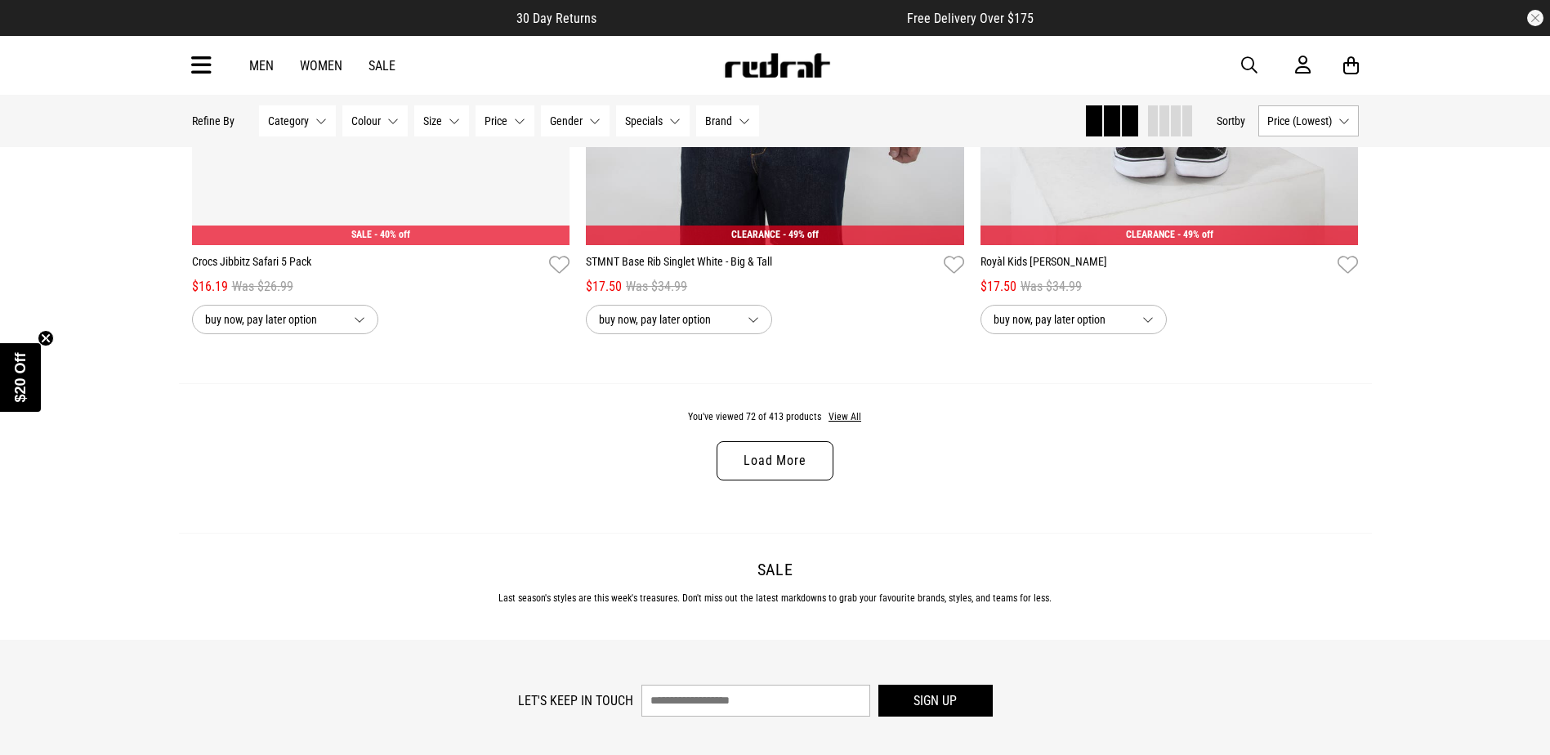
click at [814, 480] on link "Load More" at bounding box center [774, 460] width 116 height 39
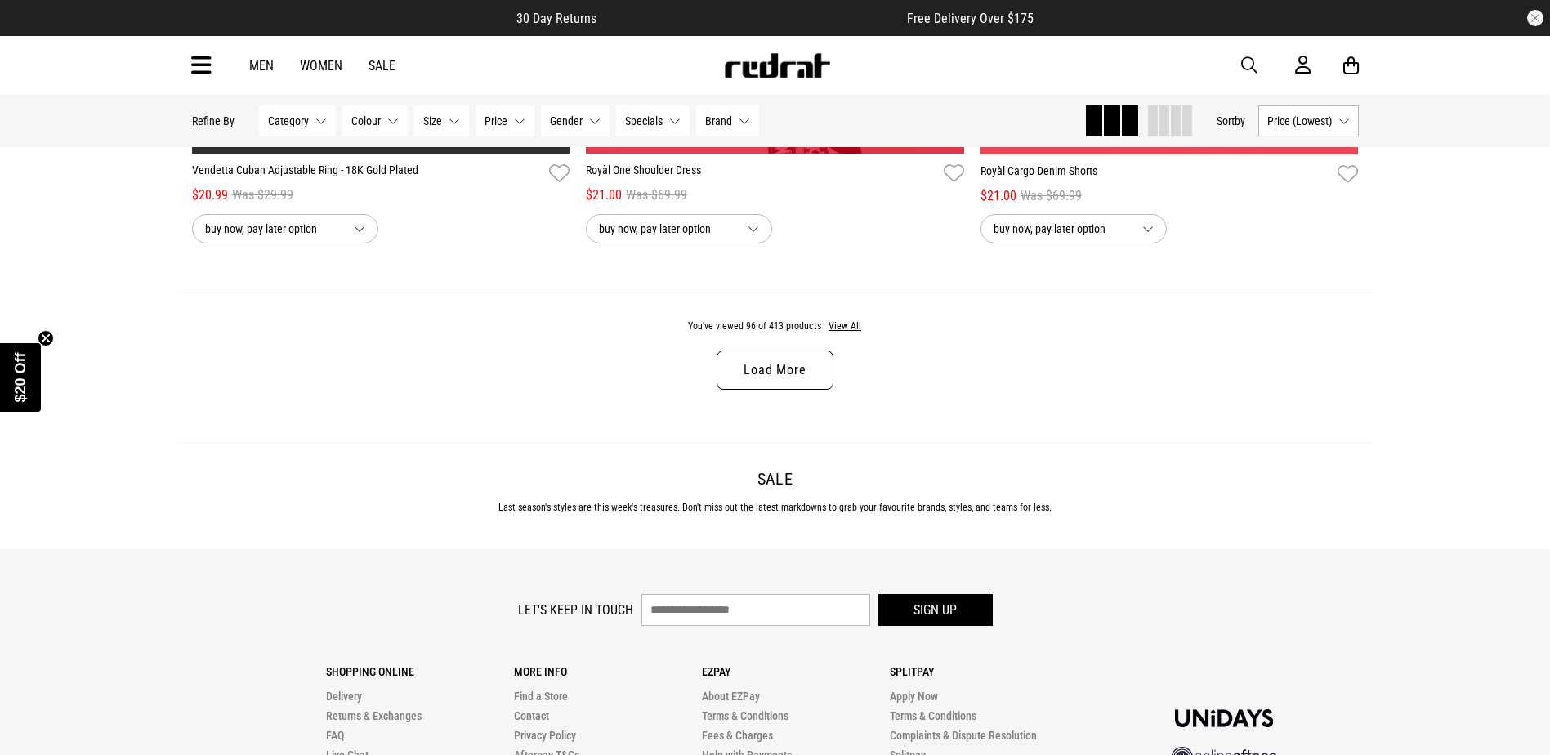
scroll to position [20856, 0]
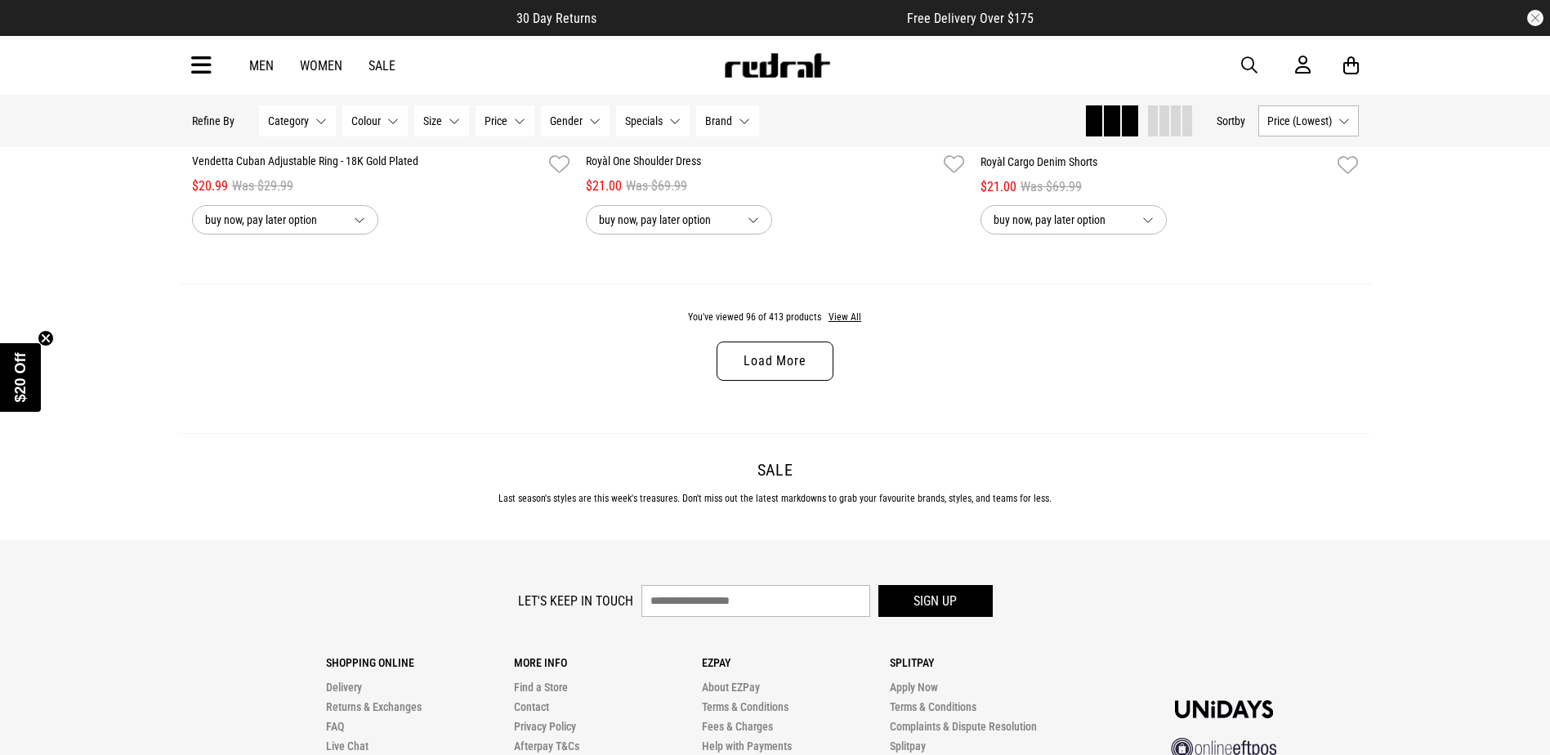
click at [800, 381] on link "Load More" at bounding box center [774, 360] width 116 height 39
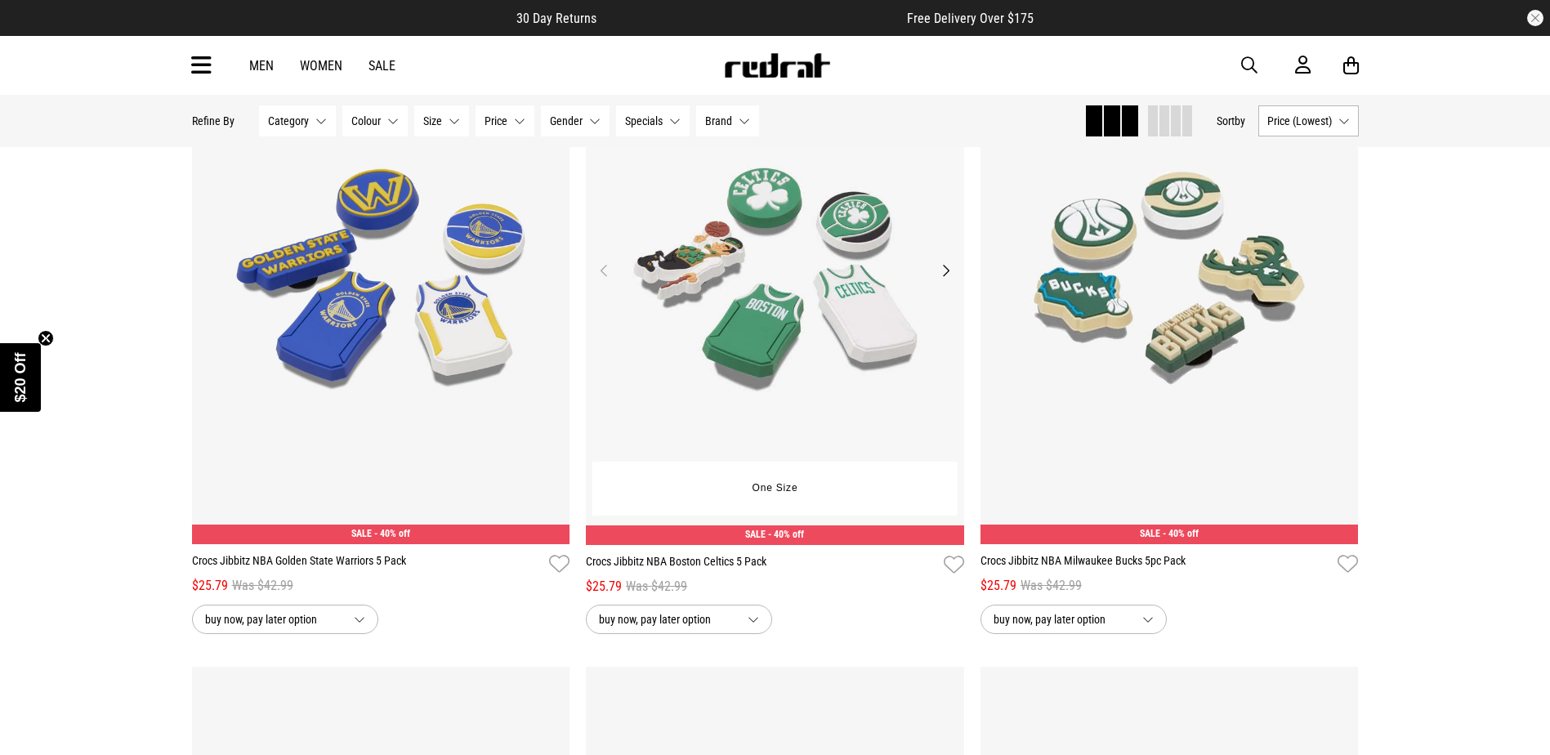
scroll to position [24369, 0]
